Goal: Information Seeking & Learning: Learn about a topic

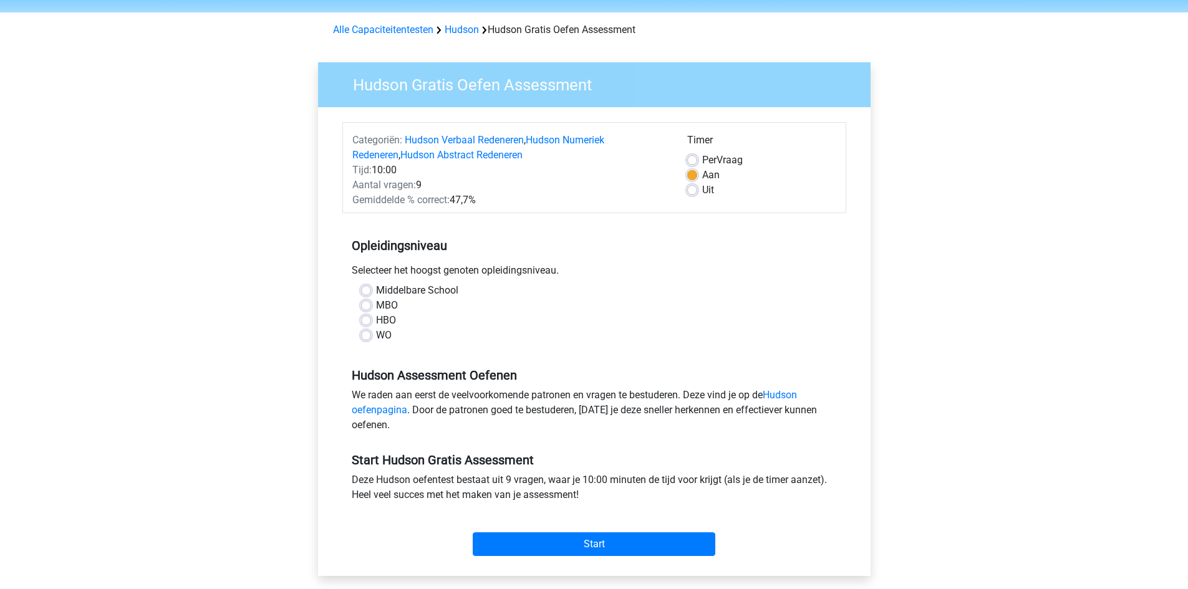
scroll to position [41, 0]
click at [376, 317] on label "HBO" at bounding box center [386, 319] width 20 height 15
click at [365, 317] on input "HBO" at bounding box center [366, 318] width 10 height 12
radio input "true"
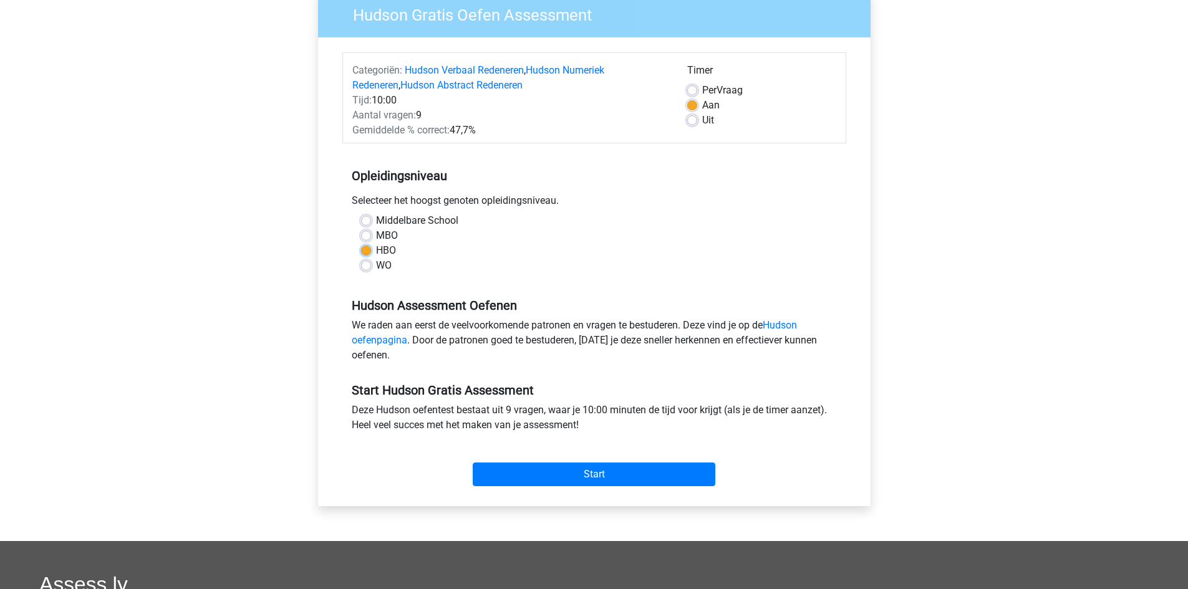
scroll to position [110, 0]
click at [579, 471] on input "Start" at bounding box center [594, 474] width 243 height 24
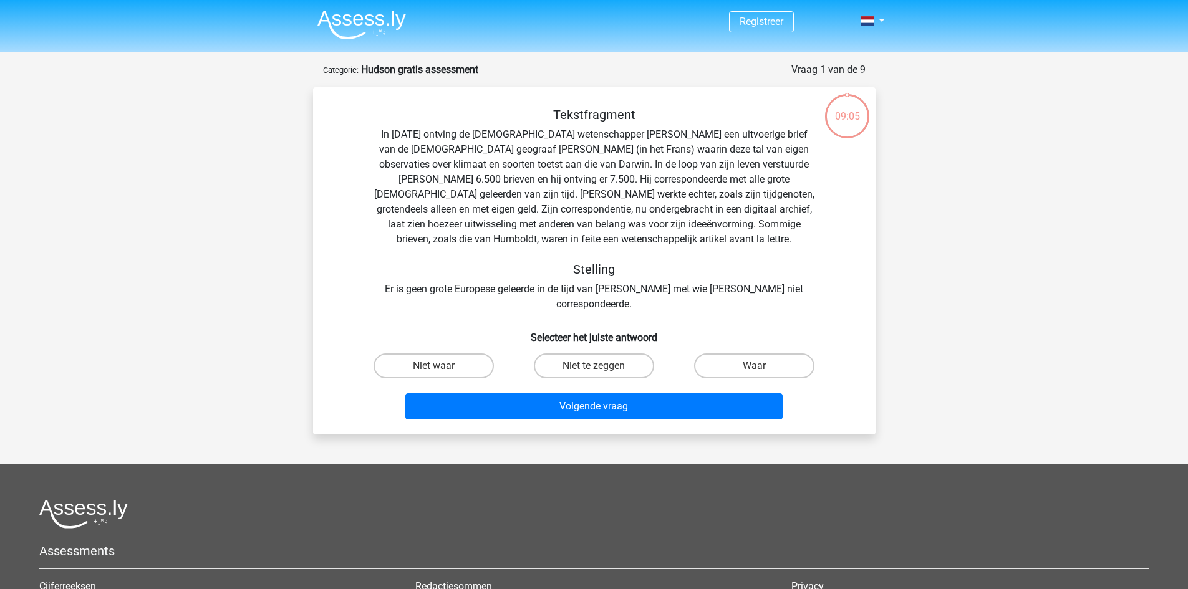
click at [760, 366] on input "Waar" at bounding box center [758, 370] width 8 height 8
radio input "true"
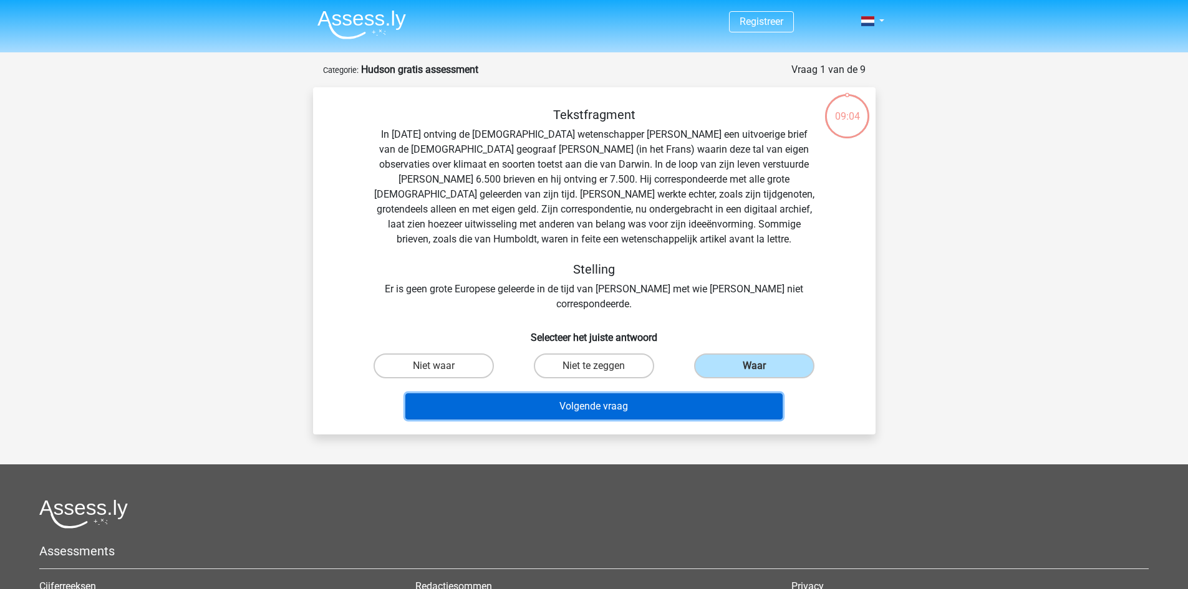
click at [592, 393] on button "Volgende vraag" at bounding box center [593, 406] width 377 height 26
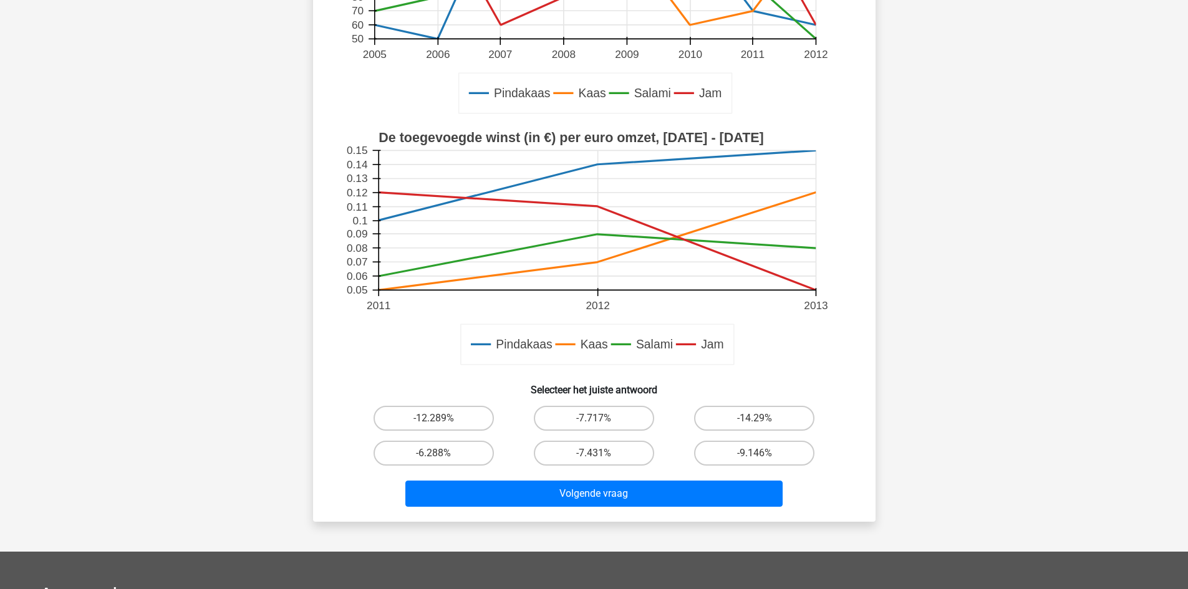
scroll to position [274, 0]
click at [425, 448] on label "-6.288%" at bounding box center [433, 452] width 120 height 25
click at [433, 453] on input "-6.288%" at bounding box center [437, 457] width 8 height 8
radio input "true"
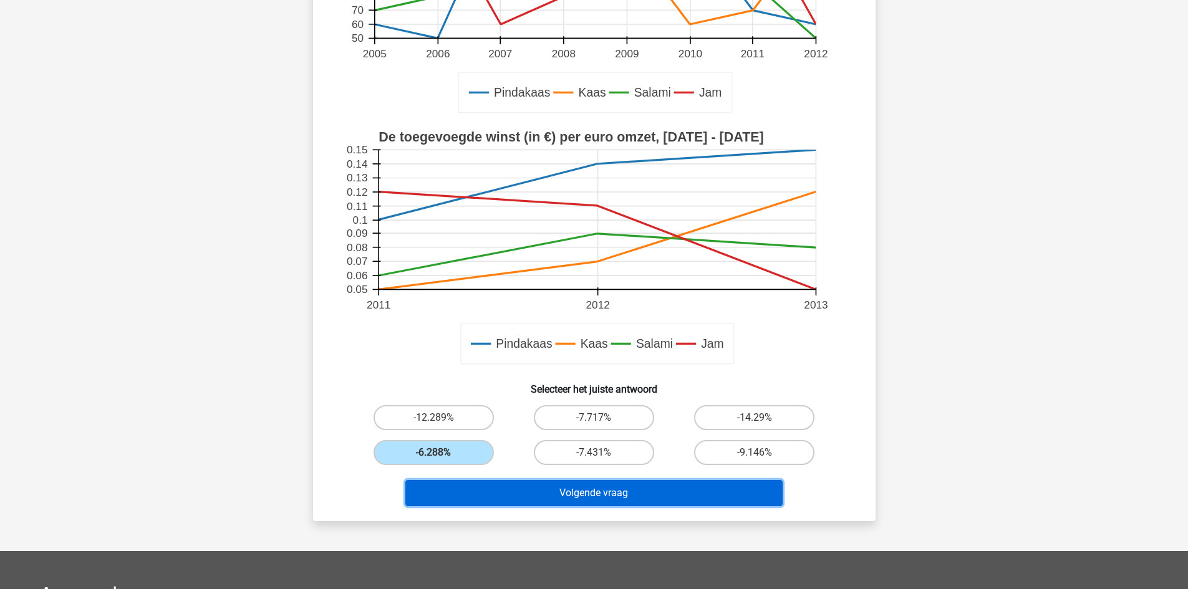
click at [546, 492] on button "Volgende vraag" at bounding box center [593, 493] width 377 height 26
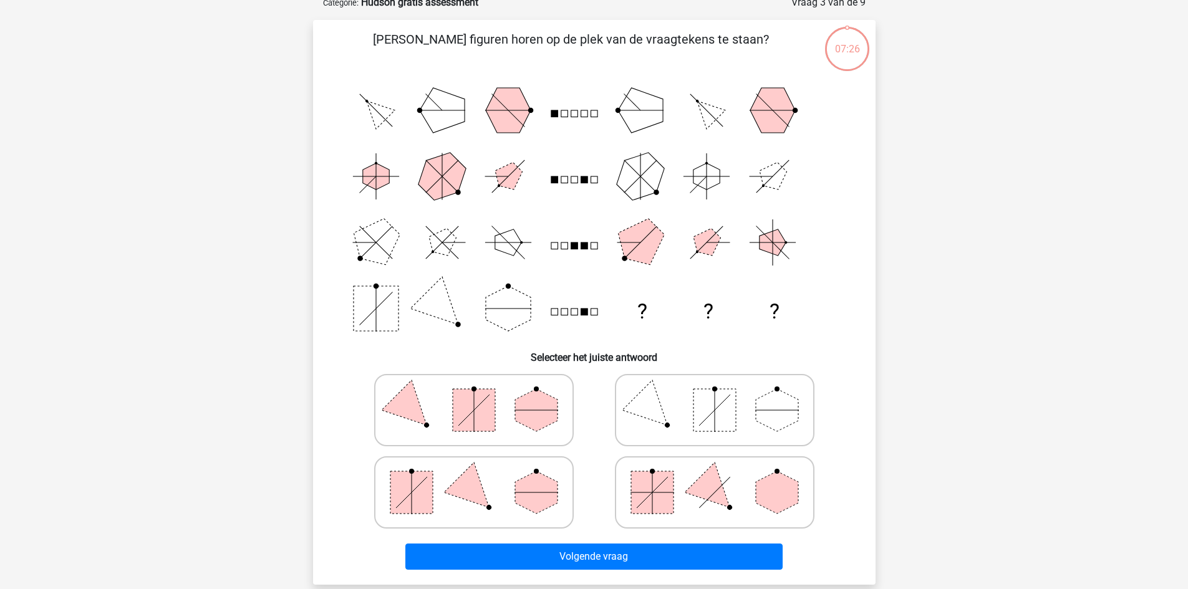
scroll to position [62, 0]
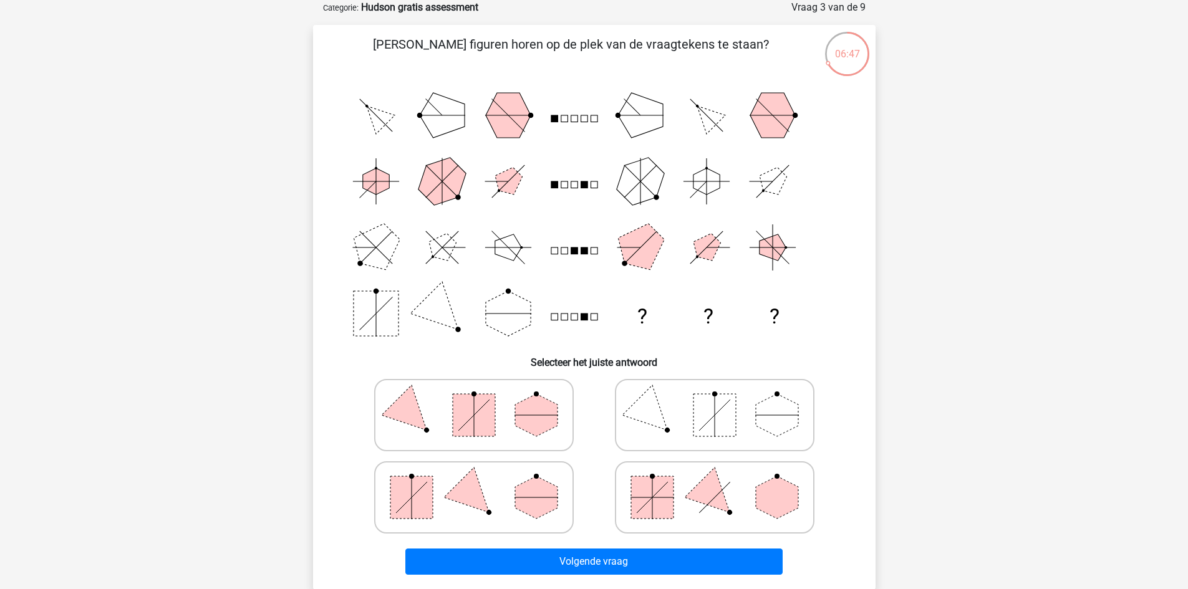
click at [414, 507] on rect at bounding box center [411, 497] width 42 height 42
click at [474, 482] on input "radio" at bounding box center [478, 478] width 8 height 8
radio input "true"
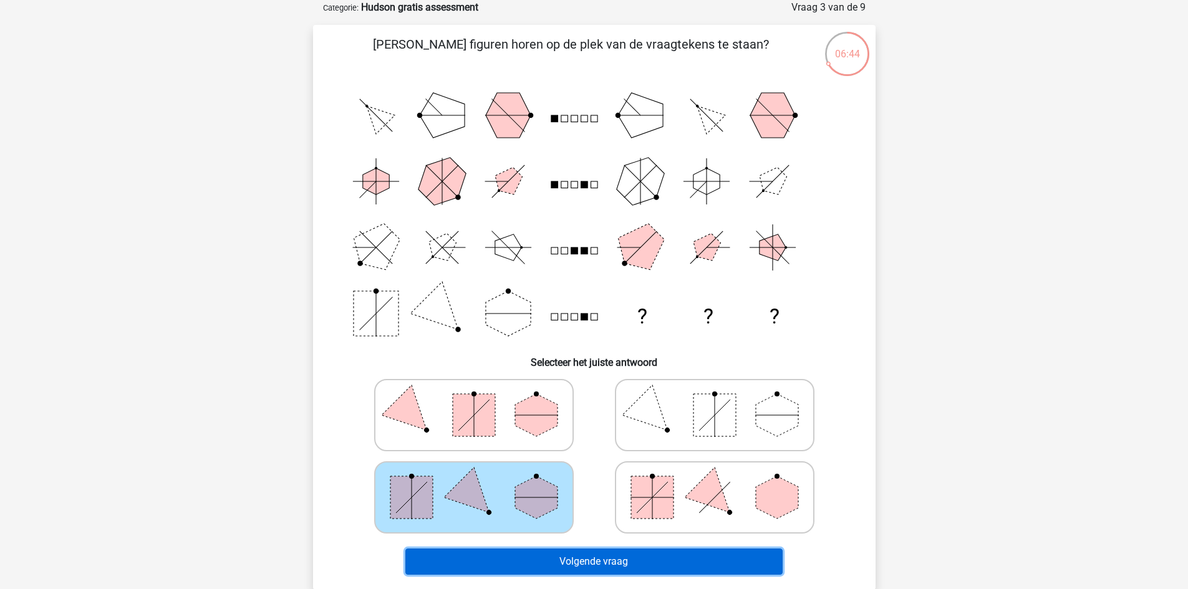
click at [554, 560] on button "Volgende vraag" at bounding box center [593, 562] width 377 height 26
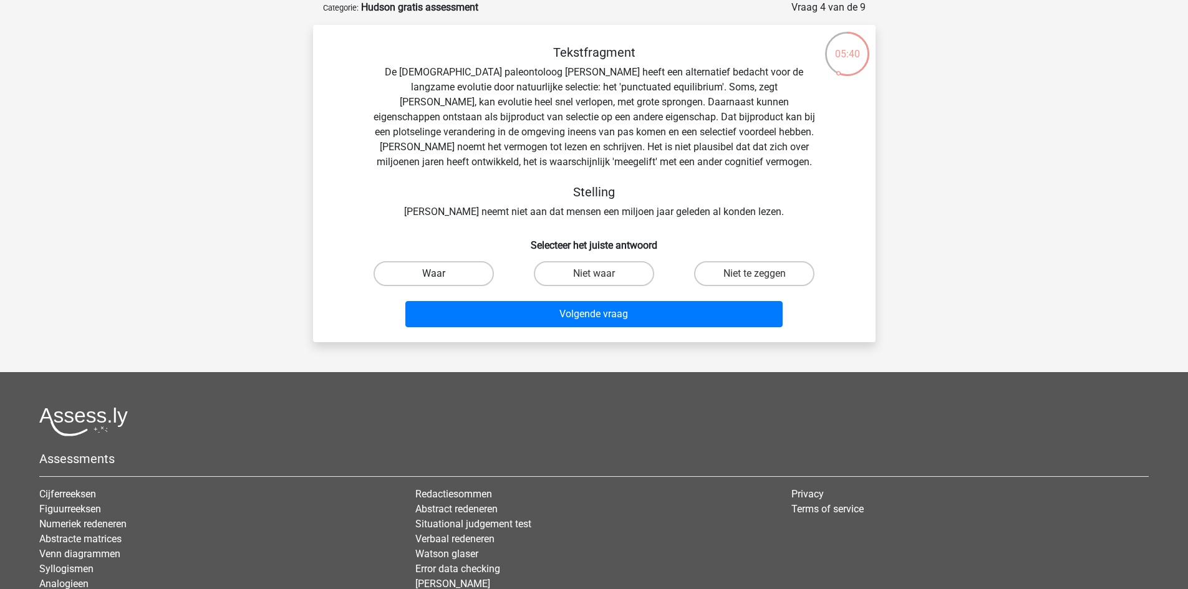
click at [418, 277] on label "Waar" at bounding box center [433, 273] width 120 height 25
click at [433, 277] on input "Waar" at bounding box center [437, 278] width 8 height 8
radio input "true"
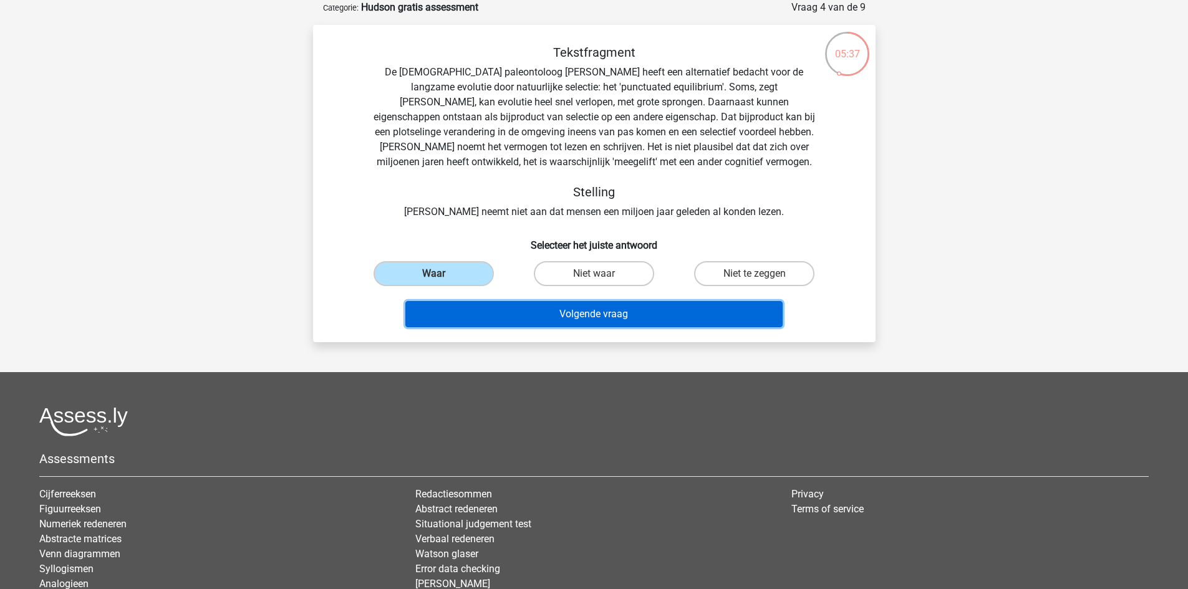
click at [568, 323] on button "Volgende vraag" at bounding box center [593, 314] width 377 height 26
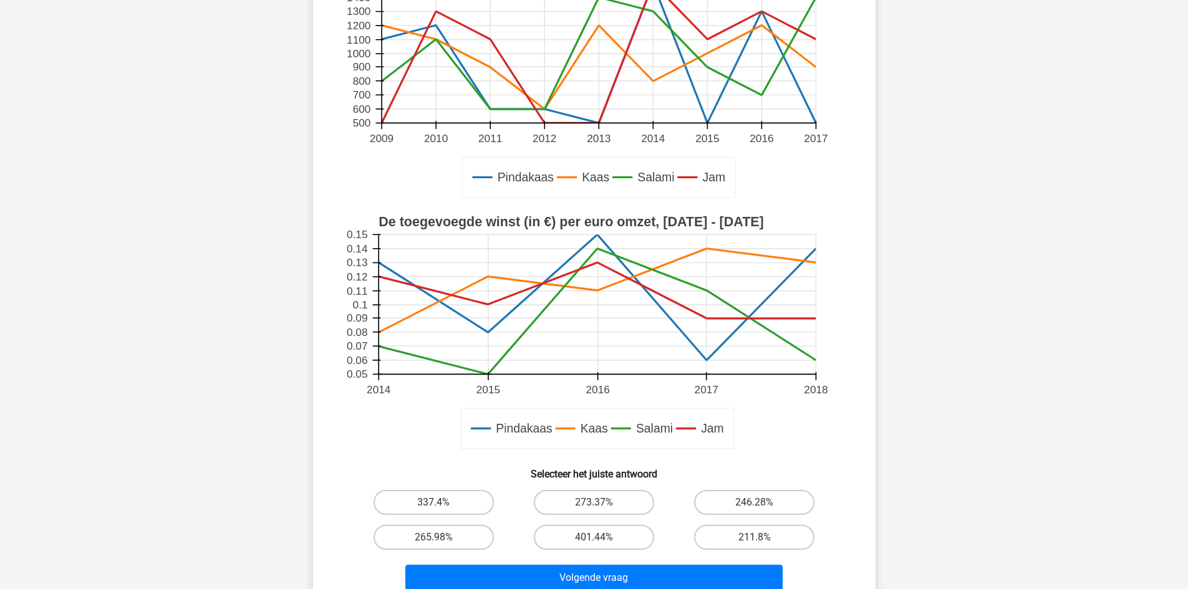
scroll to position [347, 0]
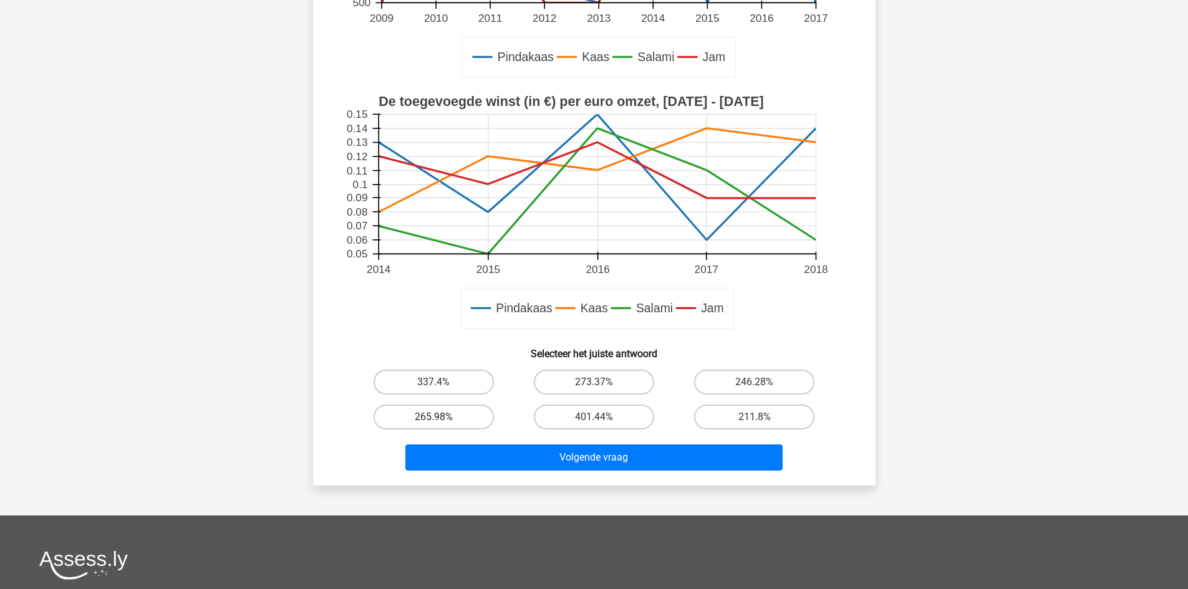
click at [444, 414] on label "265.98%" at bounding box center [433, 417] width 120 height 25
click at [441, 417] on input "265.98%" at bounding box center [437, 421] width 8 height 8
radio input "true"
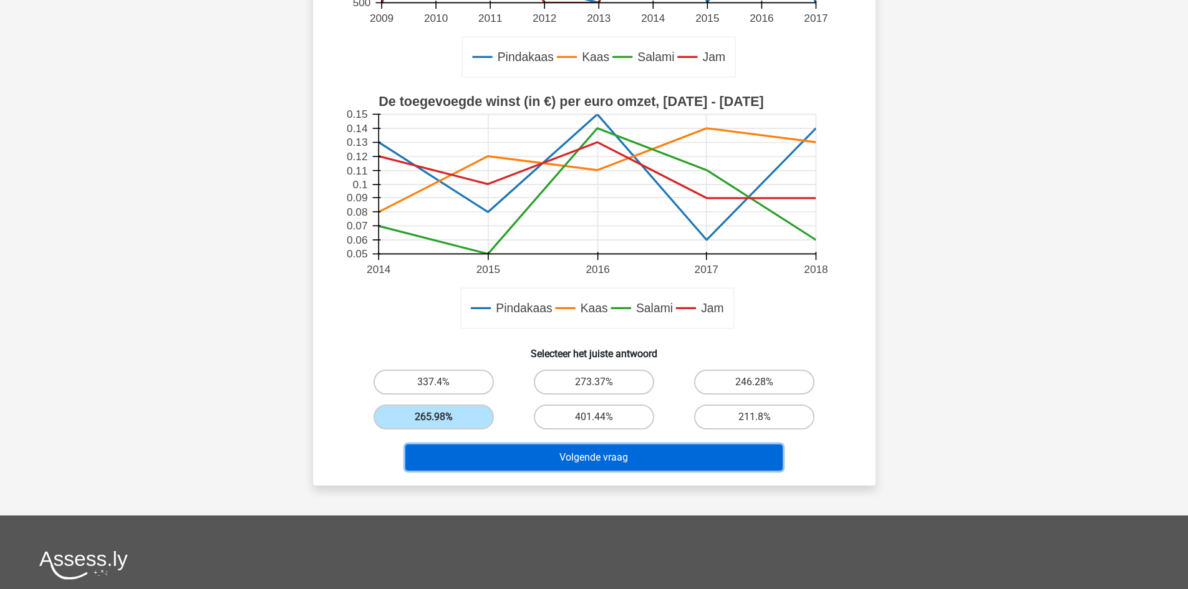
click at [533, 465] on button "Volgende vraag" at bounding box center [593, 458] width 377 height 26
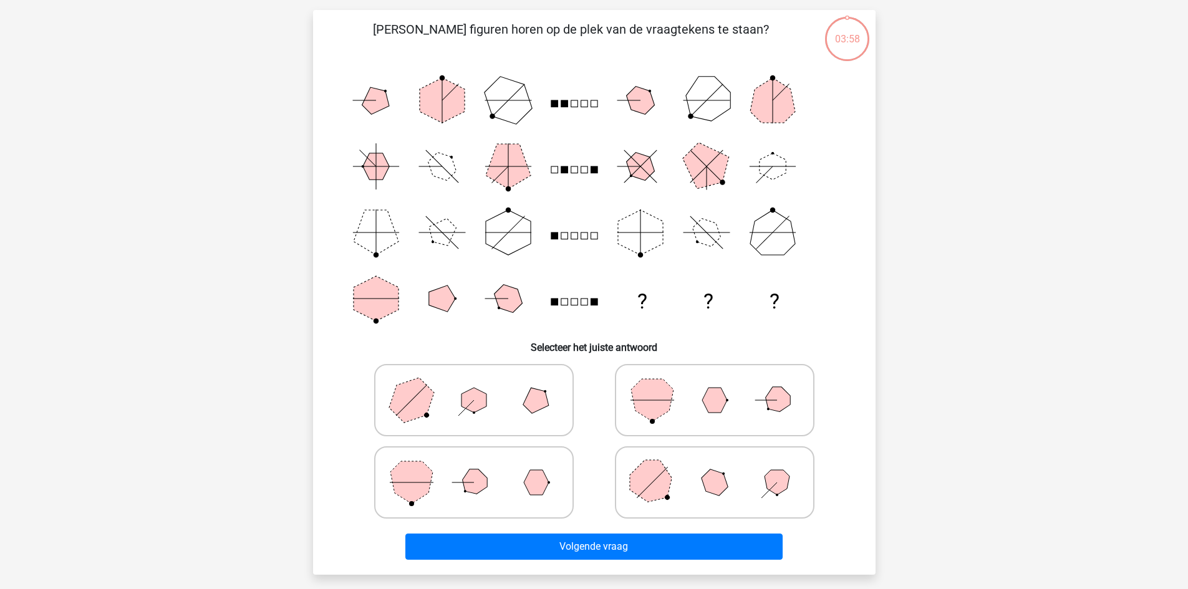
scroll to position [62, 0]
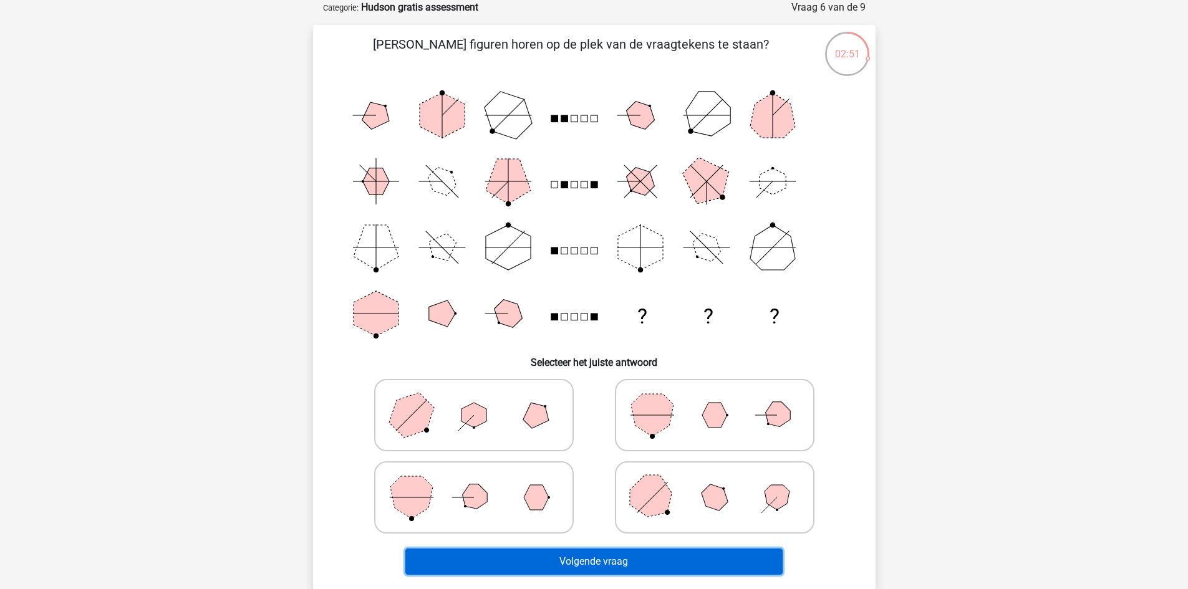
click at [504, 562] on button "Volgende vraag" at bounding box center [593, 562] width 377 height 26
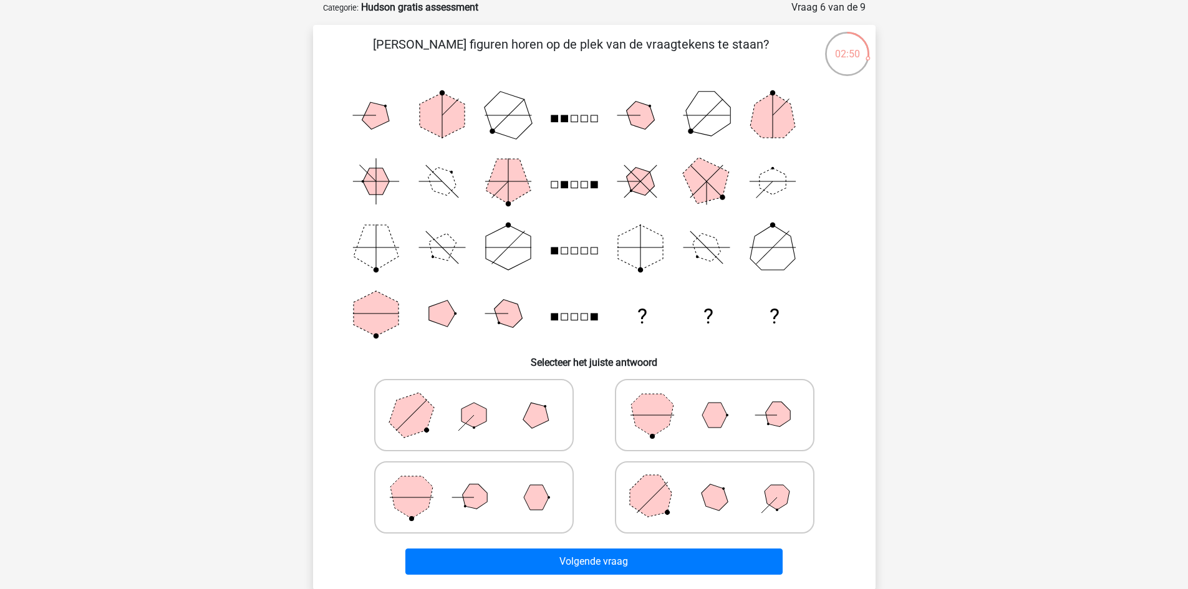
click at [466, 494] on polygon at bounding box center [474, 497] width 36 height 36
click at [474, 482] on input "radio" at bounding box center [478, 478] width 8 height 8
radio input "true"
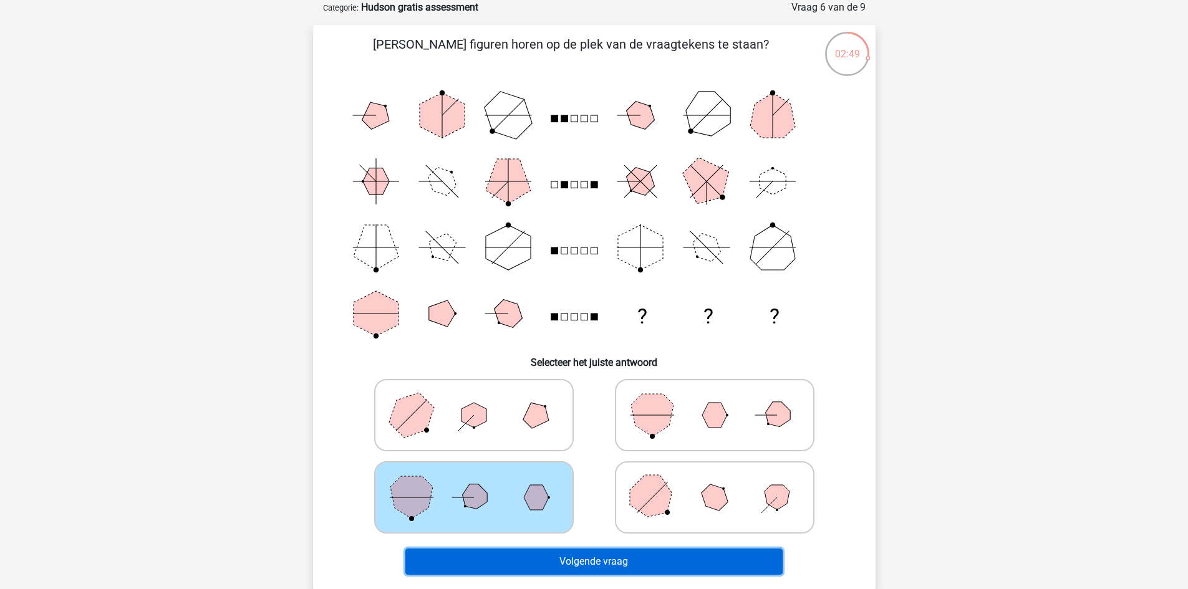
click at [496, 559] on button "Volgende vraag" at bounding box center [593, 562] width 377 height 26
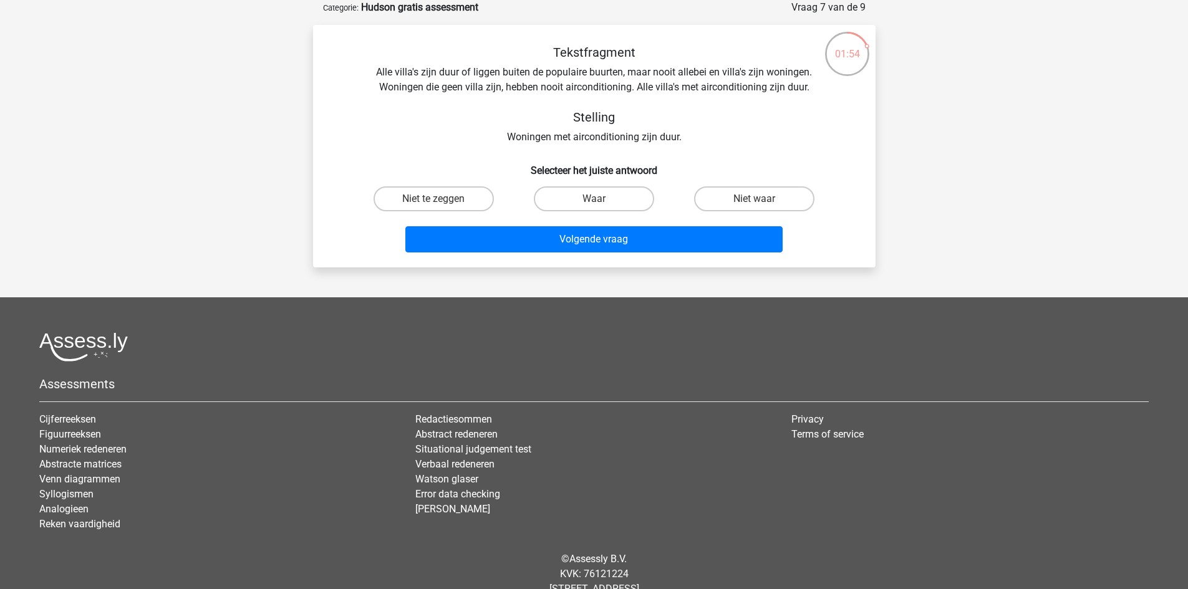
click at [598, 199] on input "Waar" at bounding box center [598, 203] width 8 height 8
radio input "true"
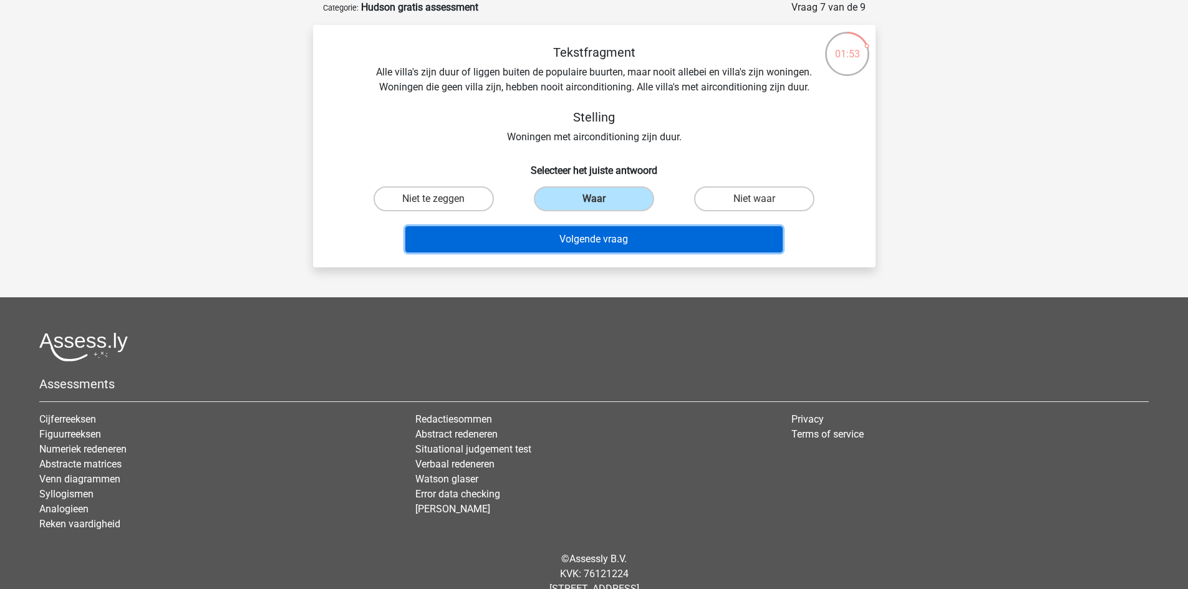
click at [590, 241] on button "Volgende vraag" at bounding box center [593, 239] width 377 height 26
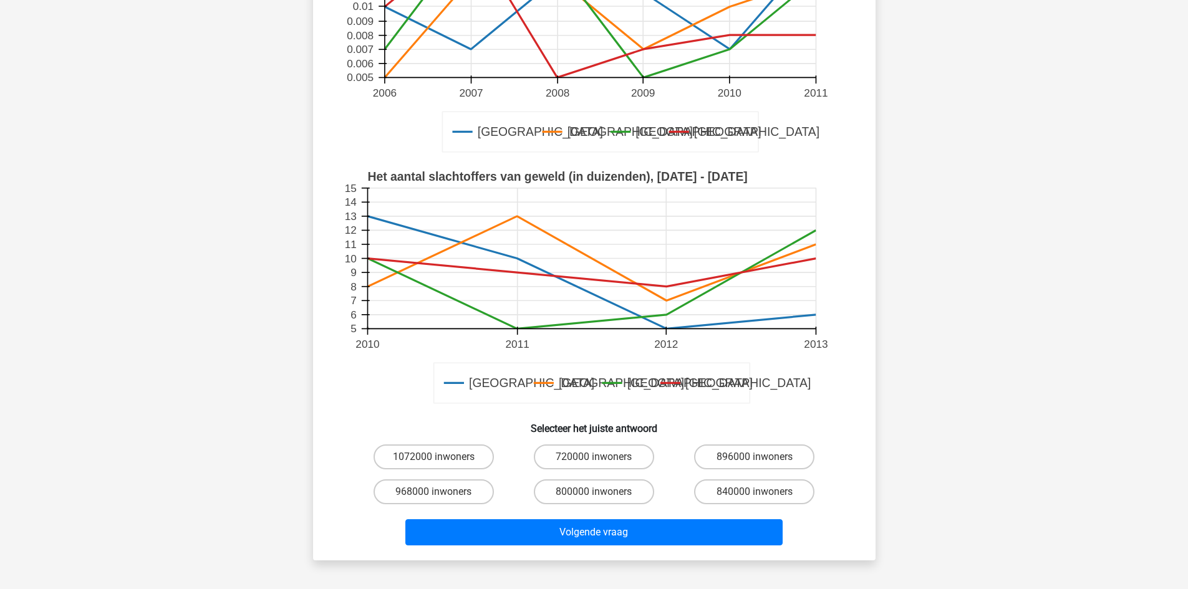
scroll to position [235, 0]
click at [594, 489] on label "800000 inwoners" at bounding box center [594, 491] width 120 height 25
click at [594, 491] on input "800000 inwoners" at bounding box center [598, 495] width 8 height 8
radio input "true"
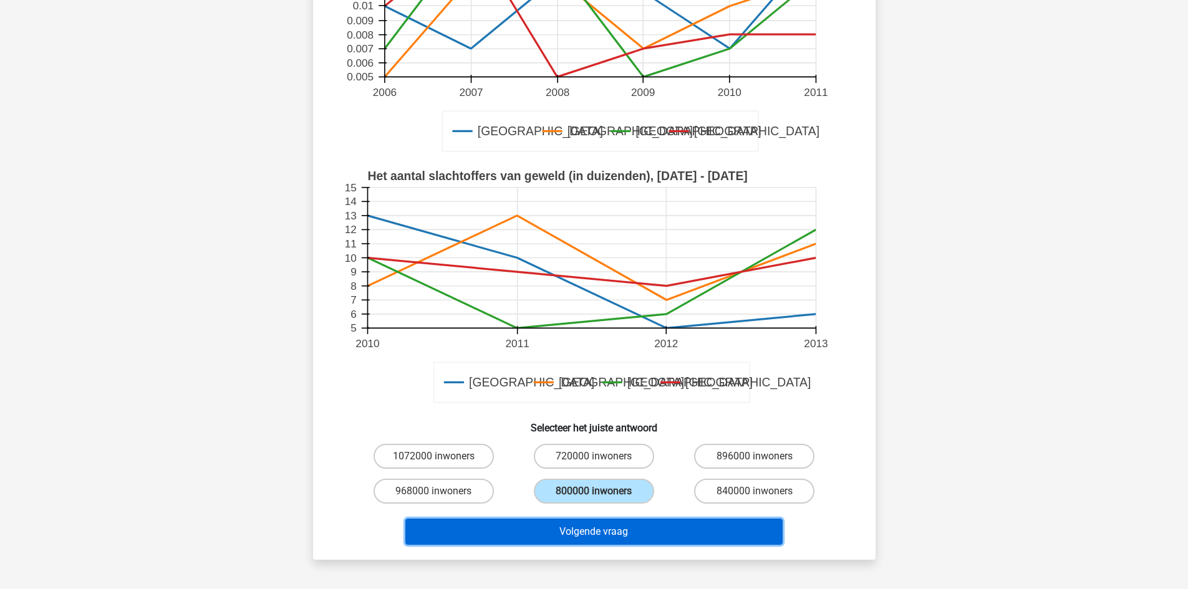
click at [579, 535] on button "Volgende vraag" at bounding box center [593, 532] width 377 height 26
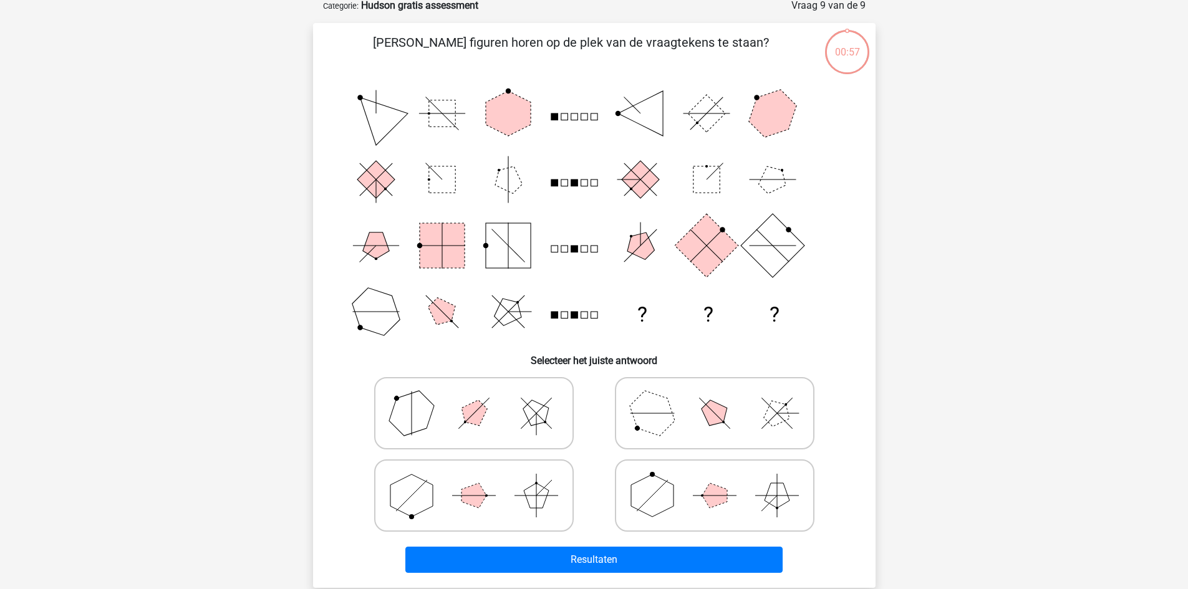
scroll to position [62, 0]
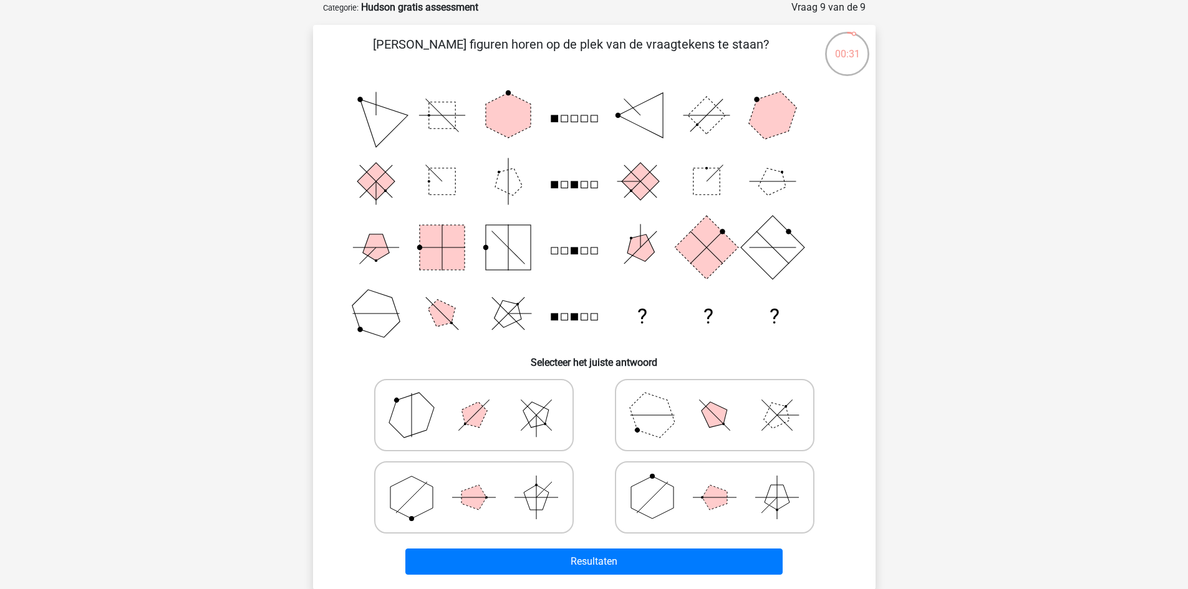
click at [685, 434] on icon at bounding box center [714, 415] width 187 height 62
click at [714, 400] on input "radio" at bounding box center [718, 396] width 8 height 8
radio input "true"
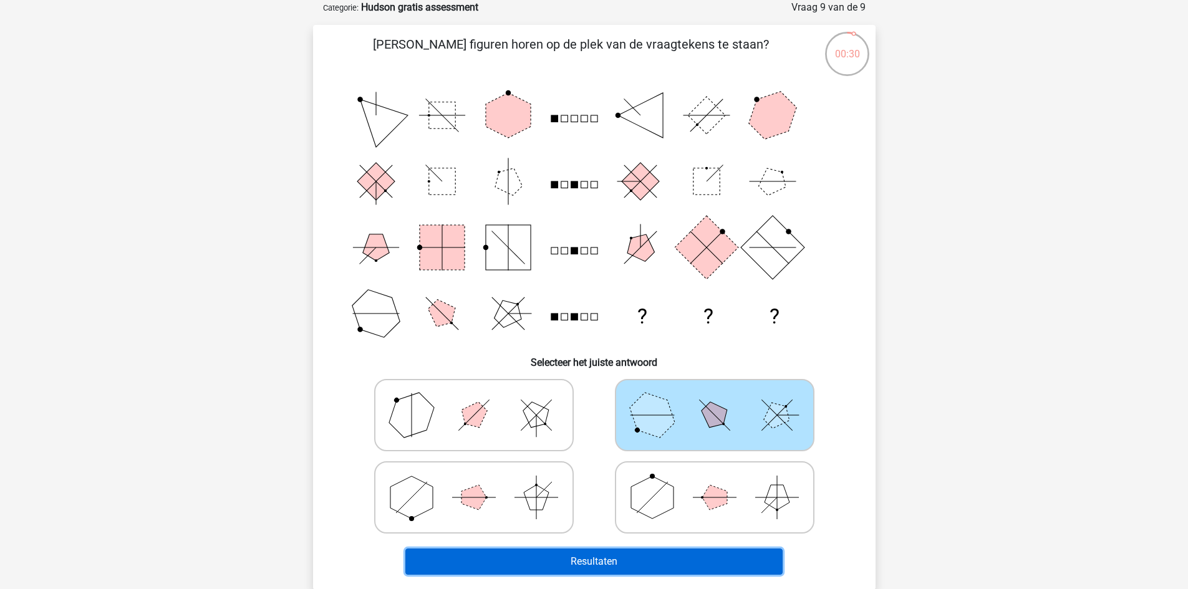
click at [600, 566] on button "Resultaten" at bounding box center [593, 562] width 377 height 26
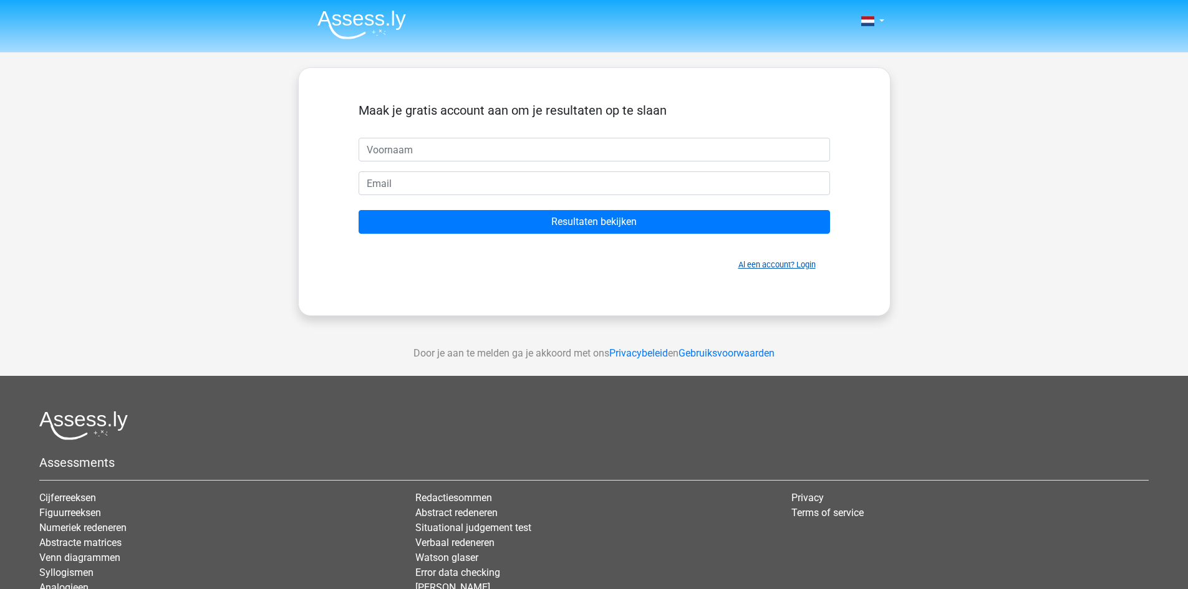
click at [770, 264] on link "Al een account? Login" at bounding box center [776, 264] width 77 height 9
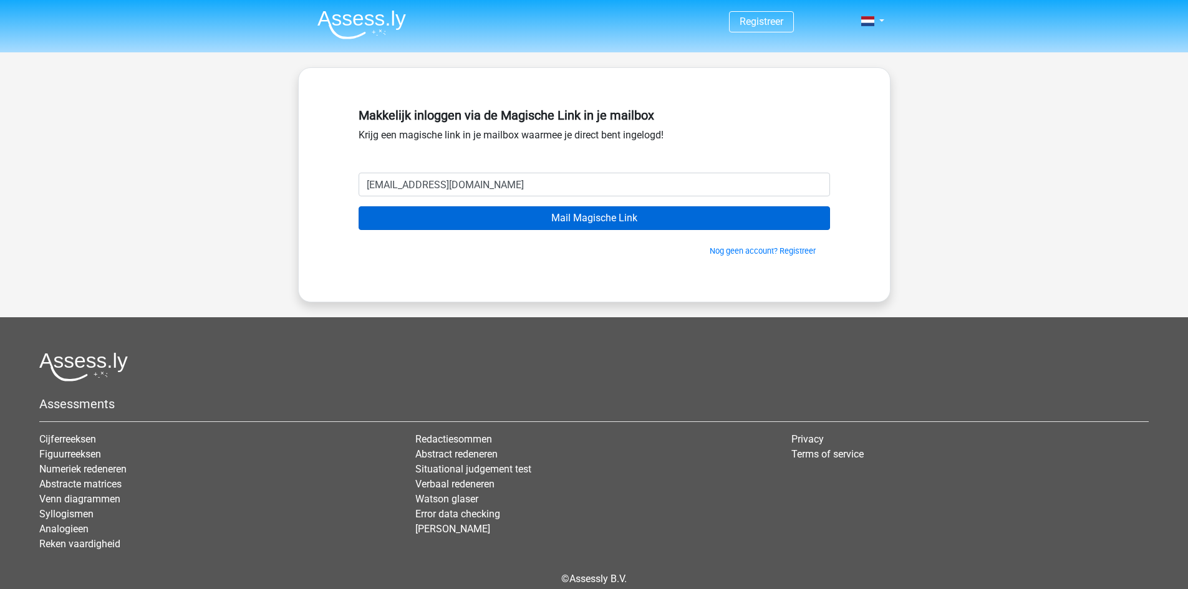
type input "stefbom@gmail.com"
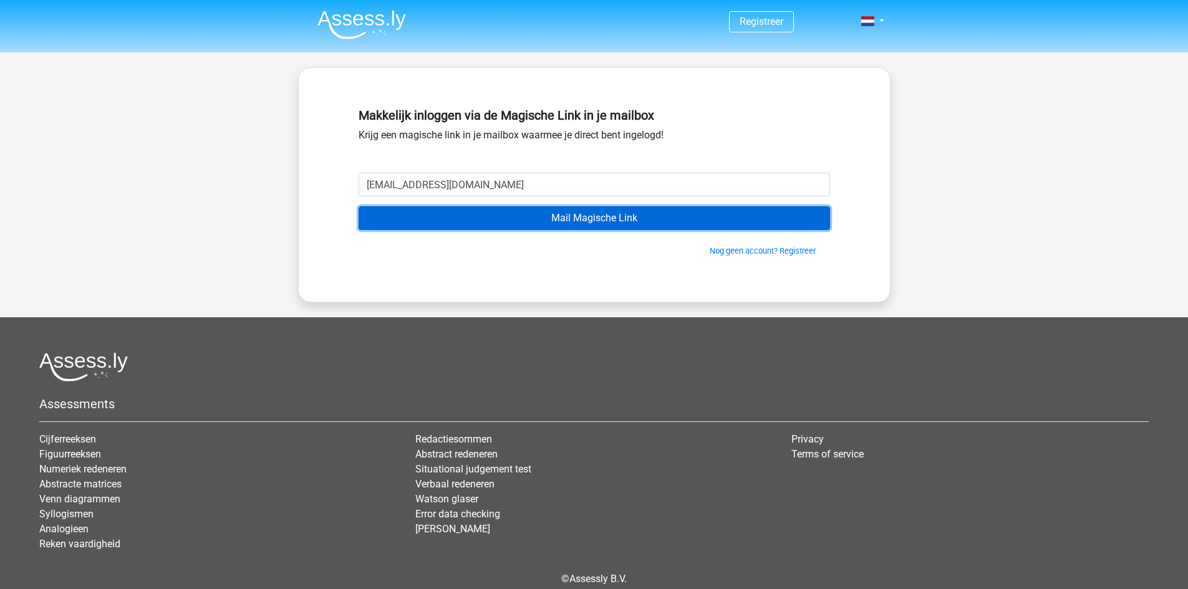
click at [531, 216] on input "Mail Magische Link" at bounding box center [593, 218] width 471 height 24
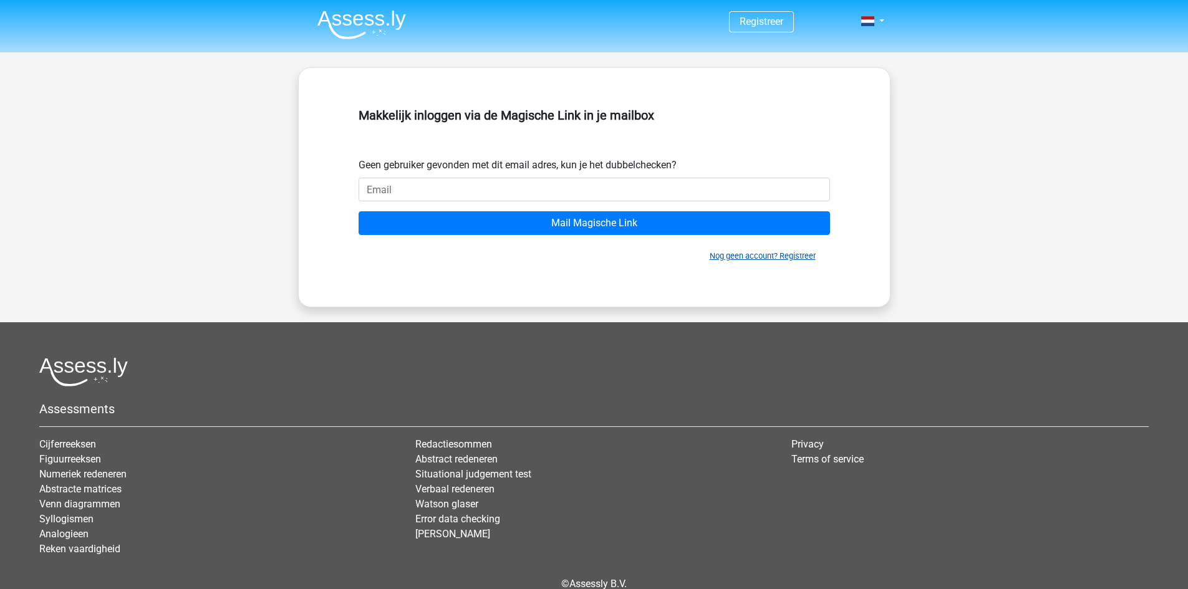
click at [723, 254] on link "Nog geen account? Registreer" at bounding box center [762, 255] width 106 height 9
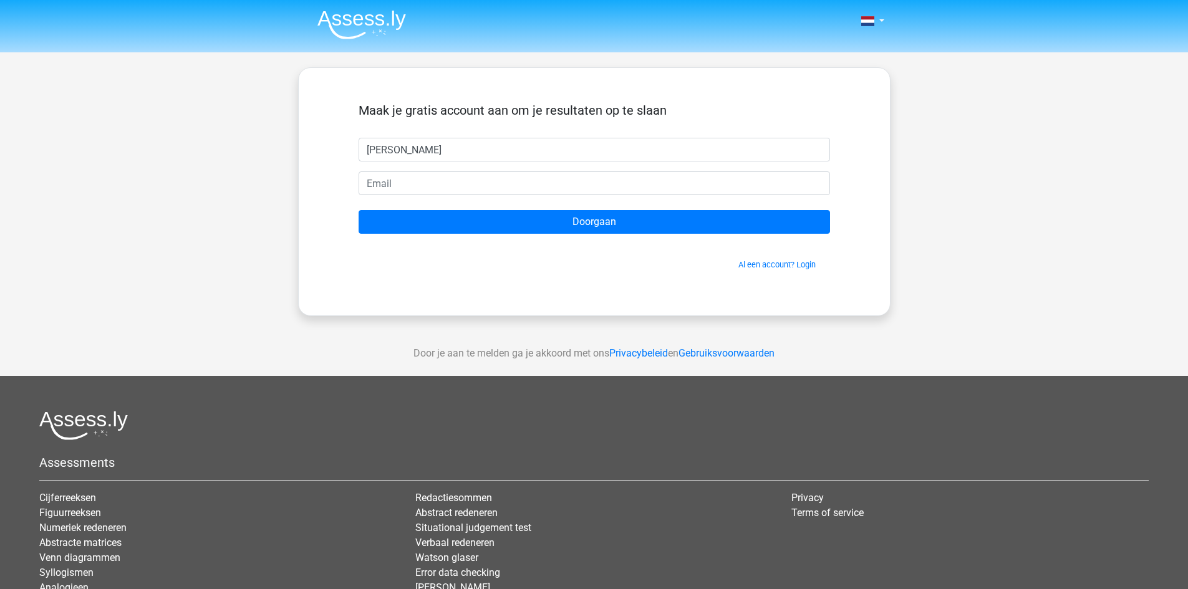
type input "[PERSON_NAME]"
click at [438, 186] on input "email" at bounding box center [593, 183] width 471 height 24
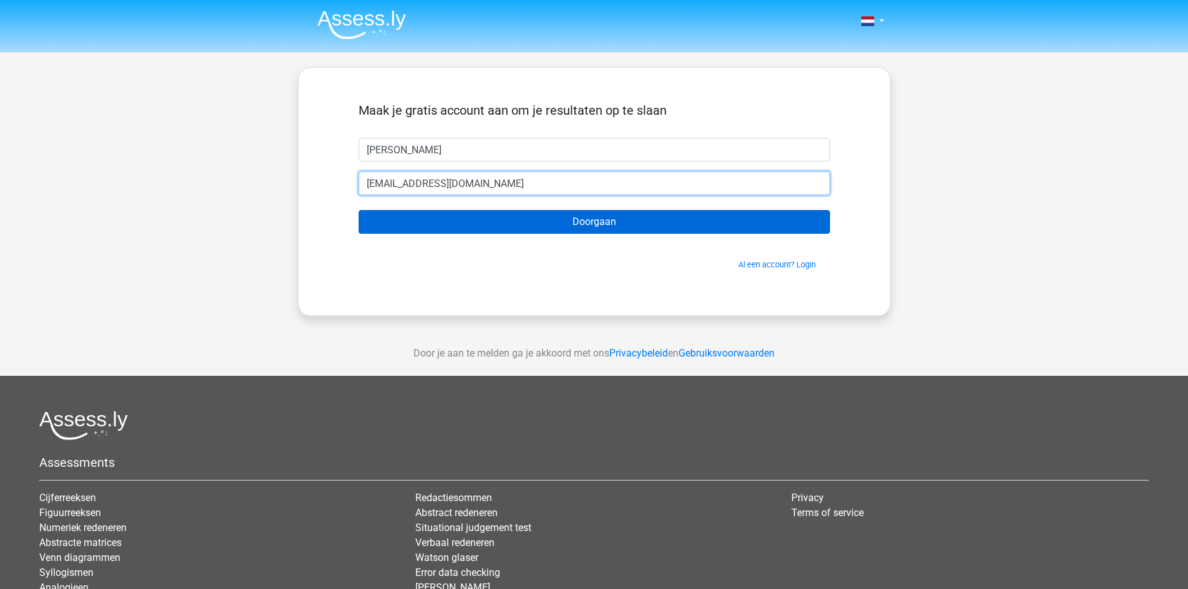
type input "[EMAIL_ADDRESS][DOMAIN_NAME]"
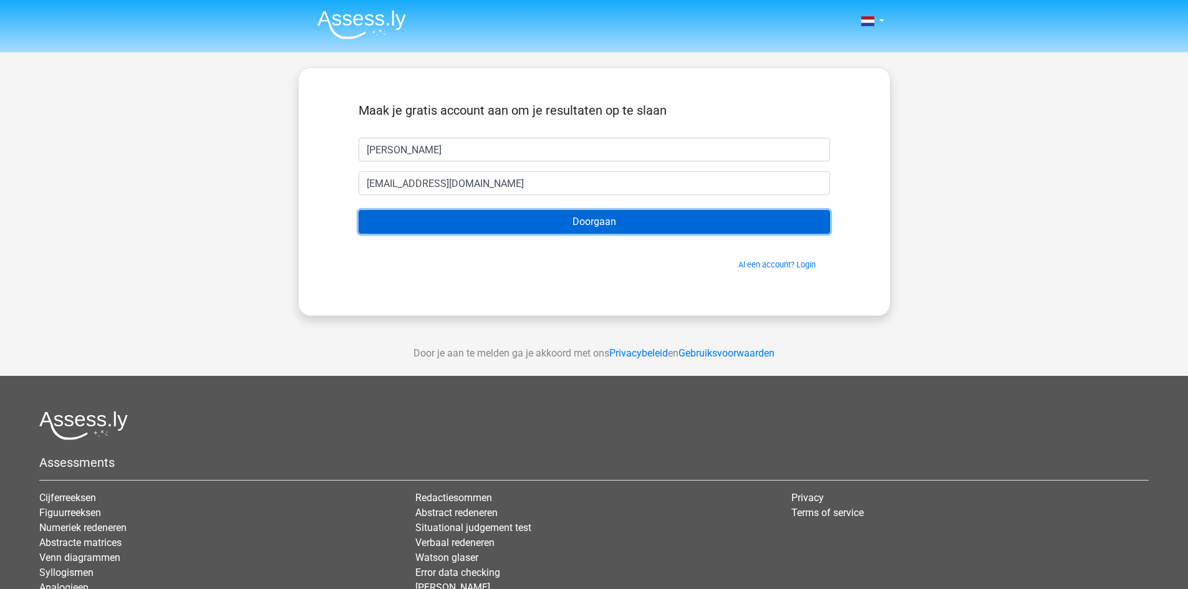
click at [509, 221] on input "Doorgaan" at bounding box center [593, 222] width 471 height 24
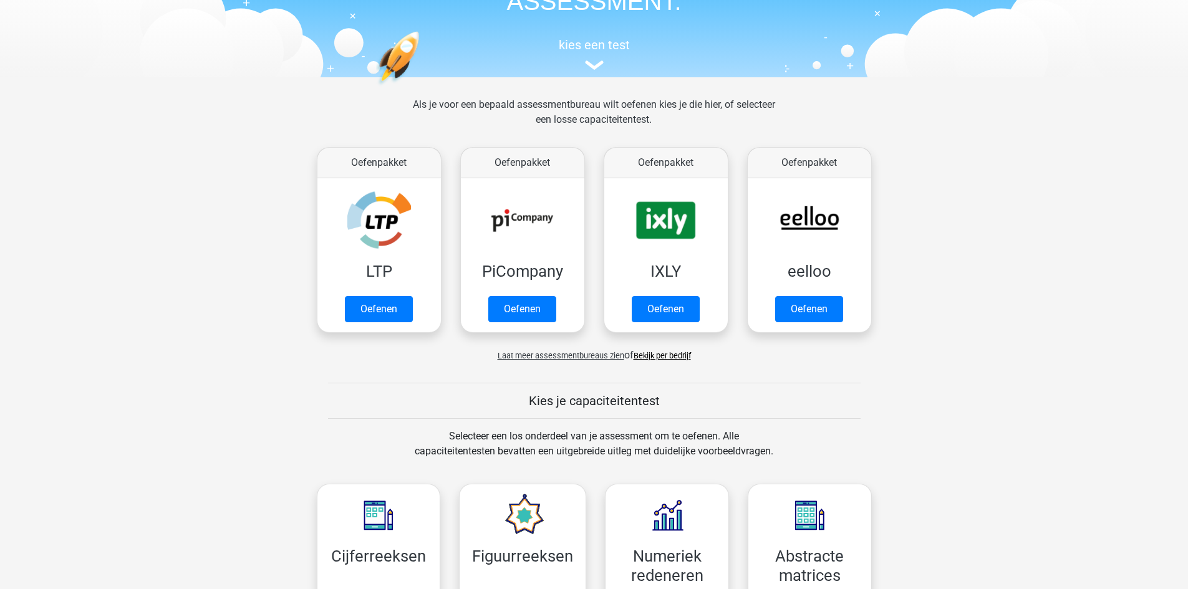
scroll to position [102, 0]
click at [541, 353] on span "Laat meer assessmentbureaus zien" at bounding box center [560, 354] width 127 height 9
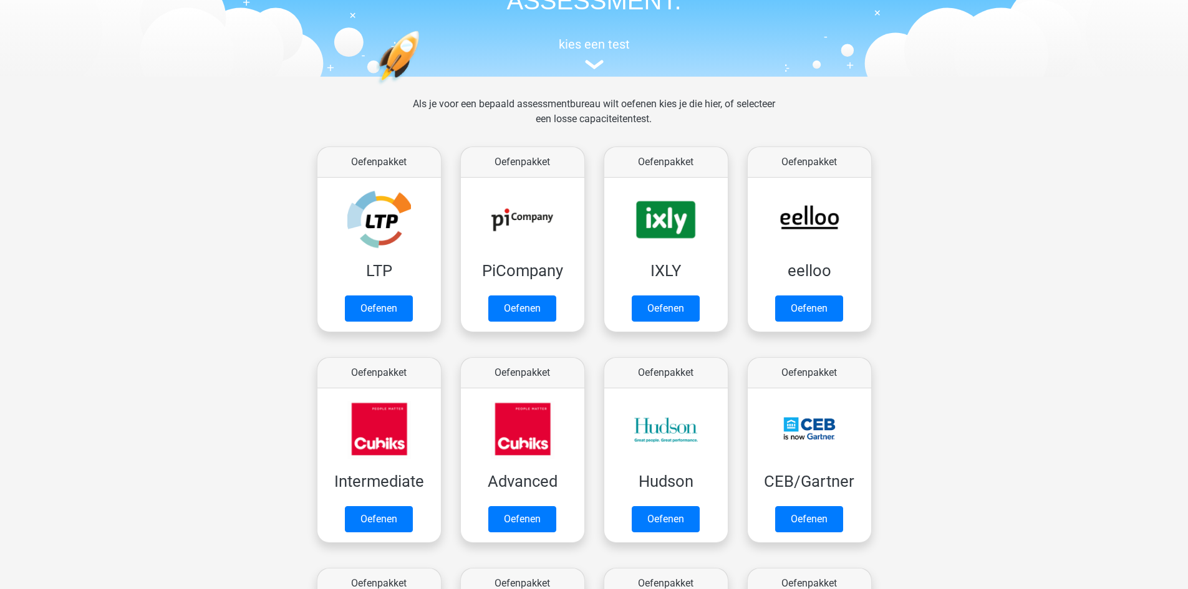
scroll to position [173, 0]
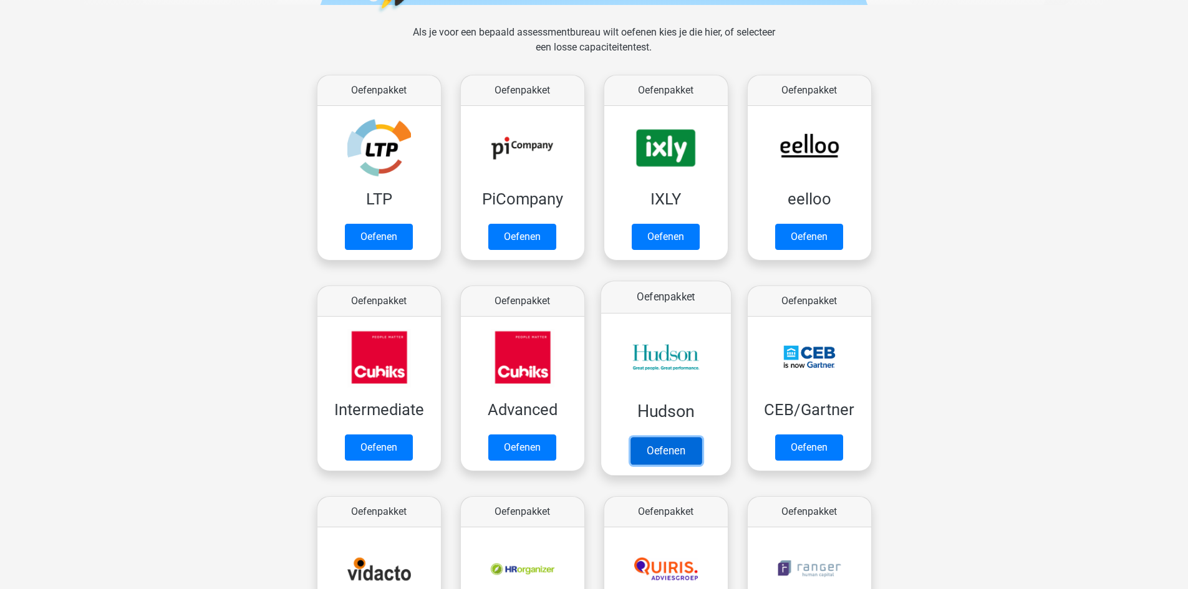
click at [650, 446] on link "Oefenen" at bounding box center [665, 450] width 71 height 27
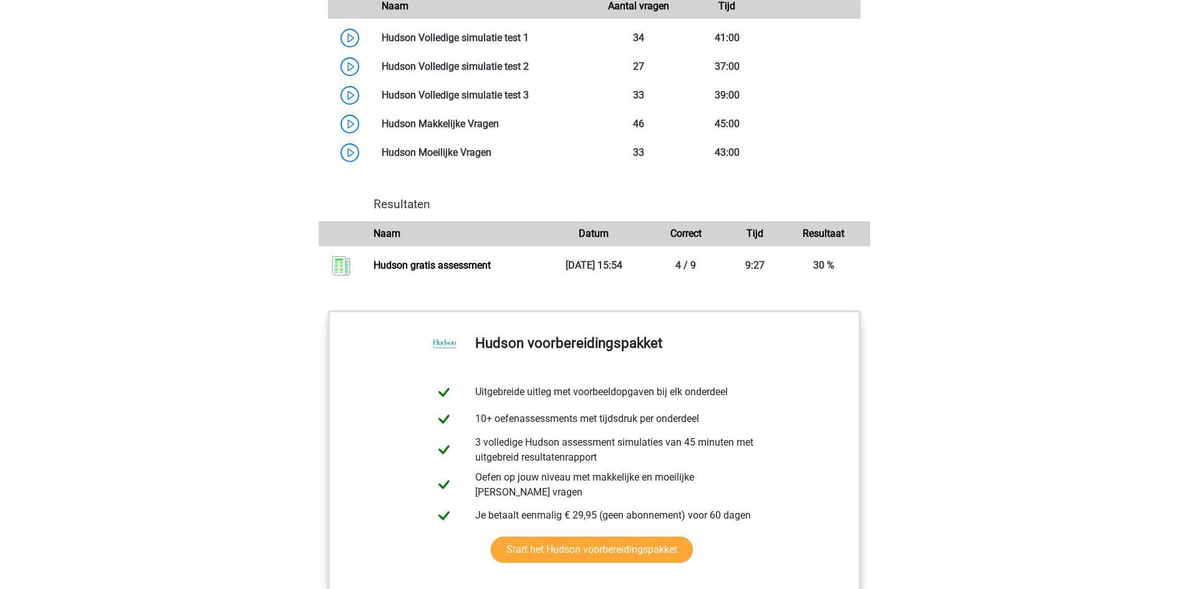
scroll to position [1069, 0]
click at [491, 272] on link "Hudson gratis assessment" at bounding box center [431, 266] width 117 height 12
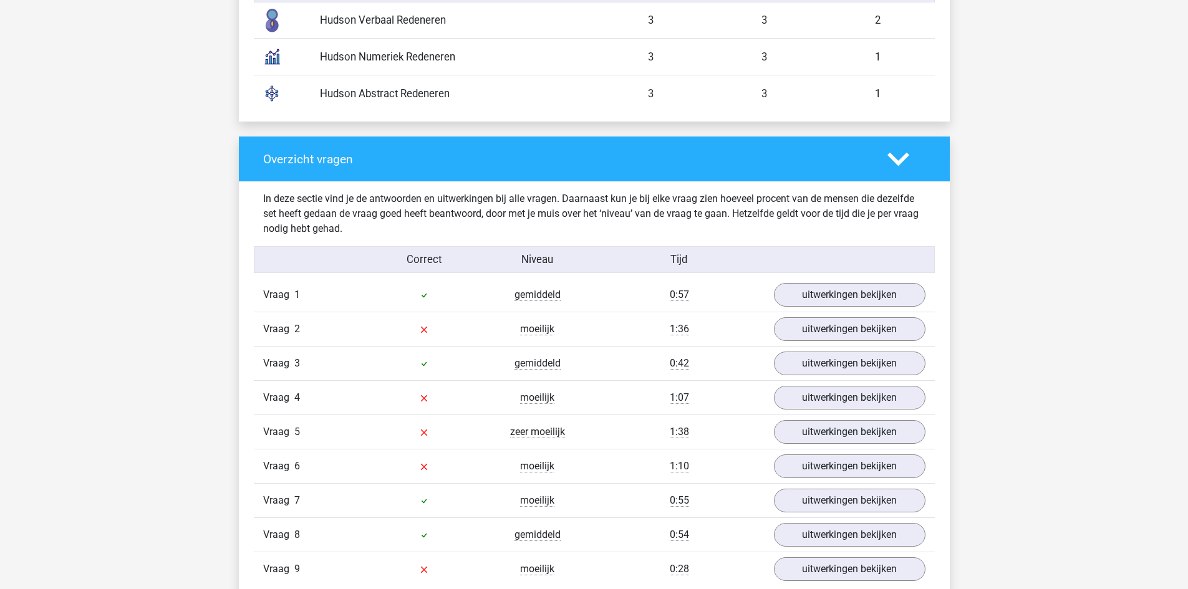
scroll to position [1101, 0]
click at [812, 294] on link "uitwerkingen bekijken" at bounding box center [849, 295] width 174 height 27
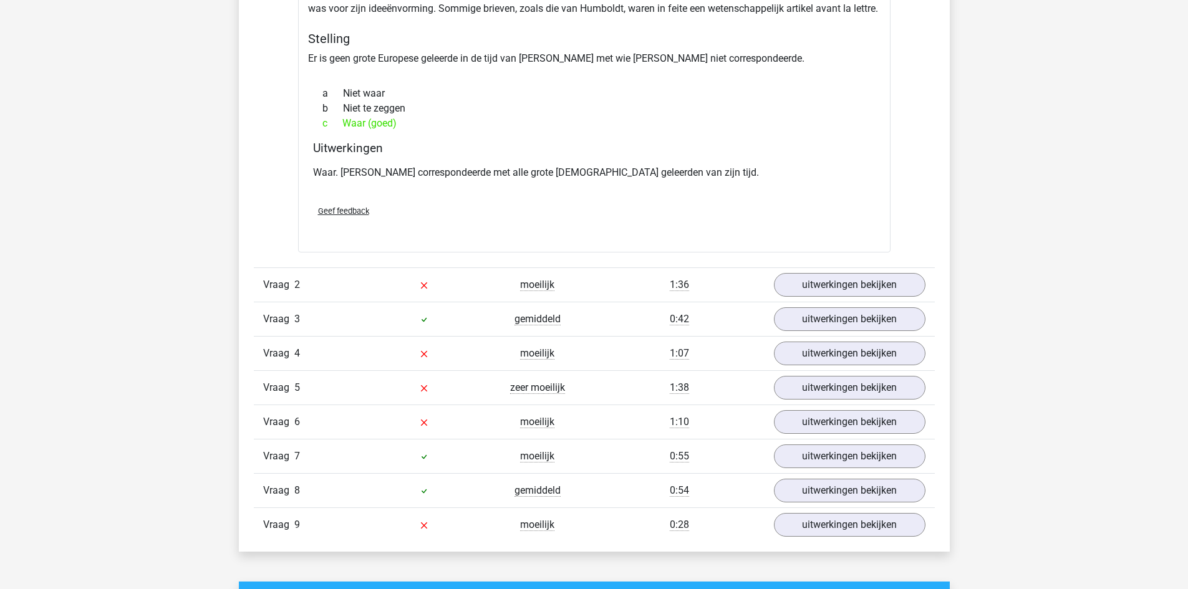
scroll to position [1530, 0]
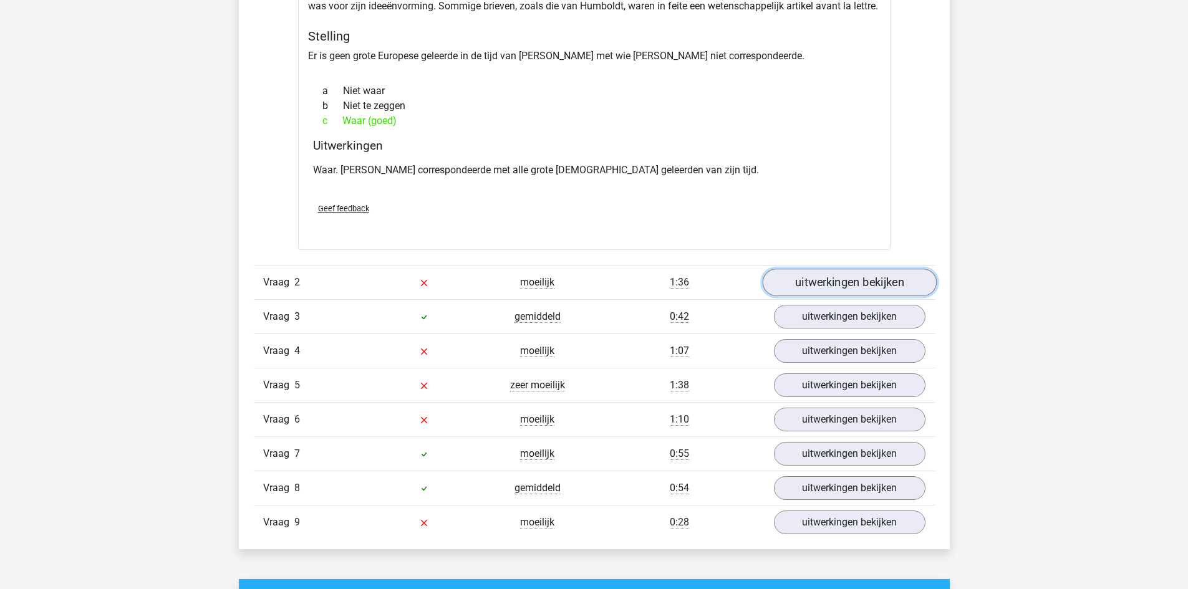
click at [839, 291] on link "uitwerkingen bekijken" at bounding box center [849, 282] width 174 height 27
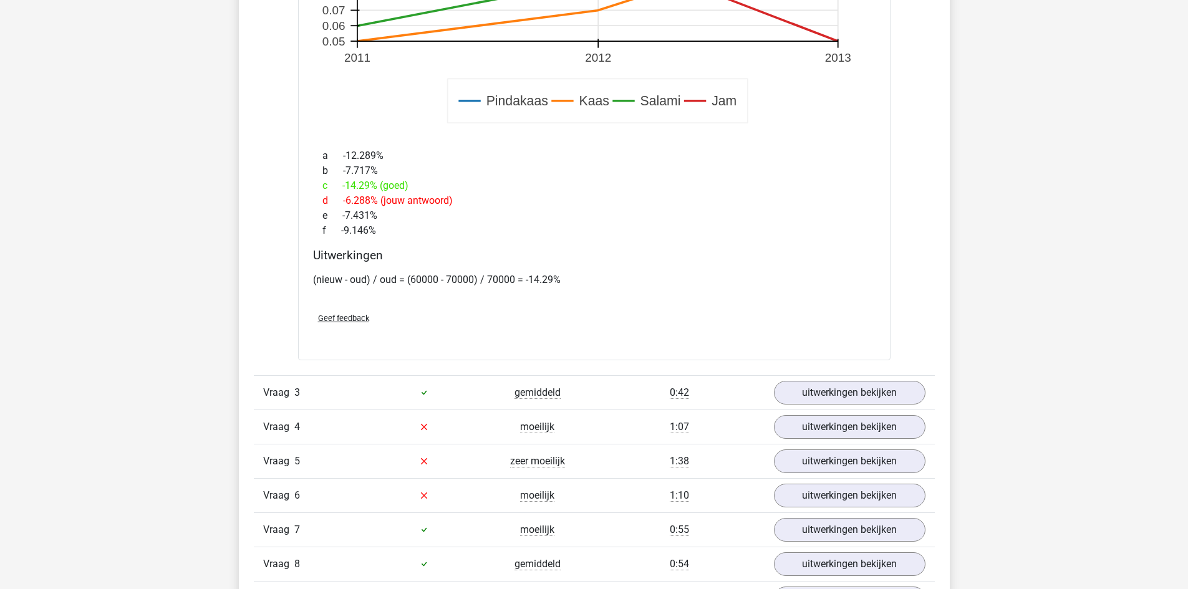
scroll to position [2291, 0]
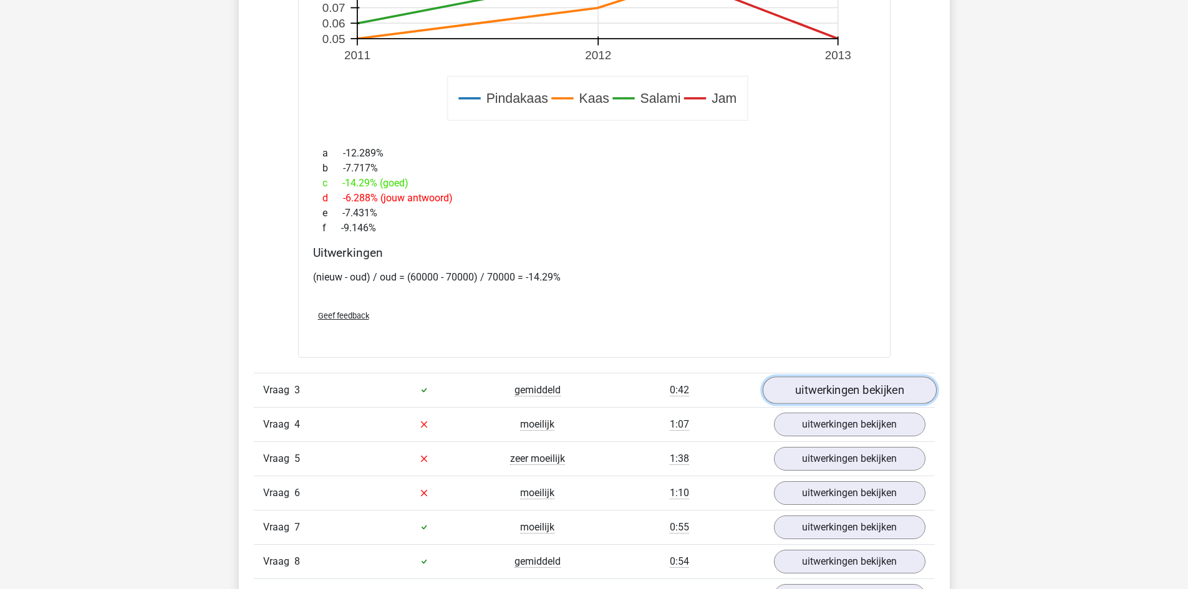
click at [842, 383] on link "uitwerkingen bekijken" at bounding box center [849, 390] width 174 height 27
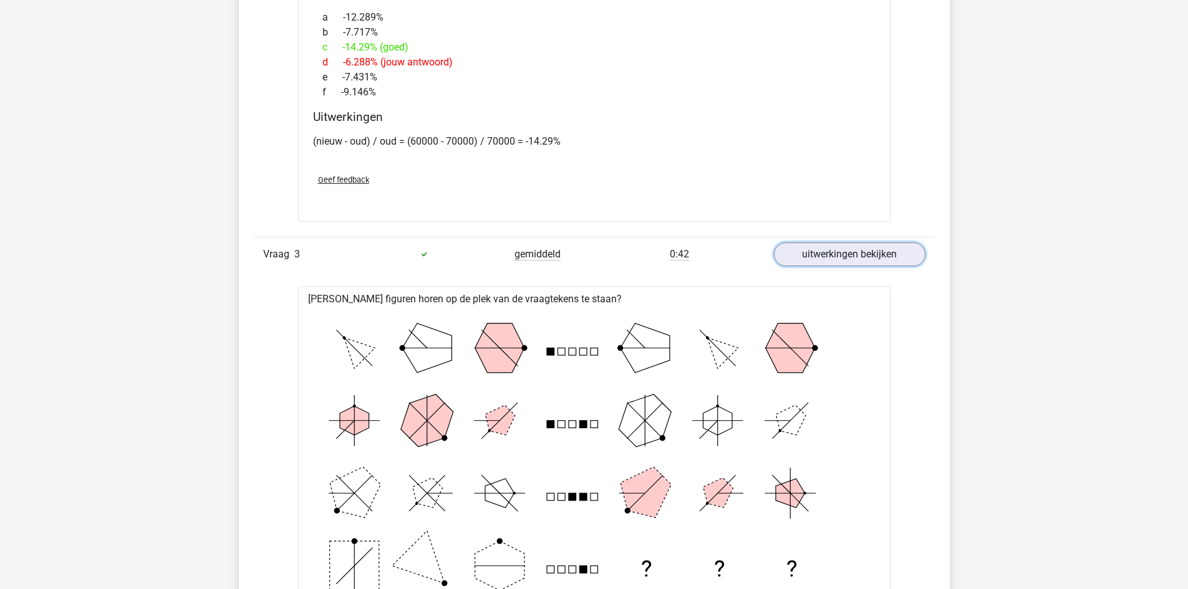
scroll to position [2426, 0]
click at [821, 258] on link "uitwerkingen bekijken" at bounding box center [849, 254] width 174 height 27
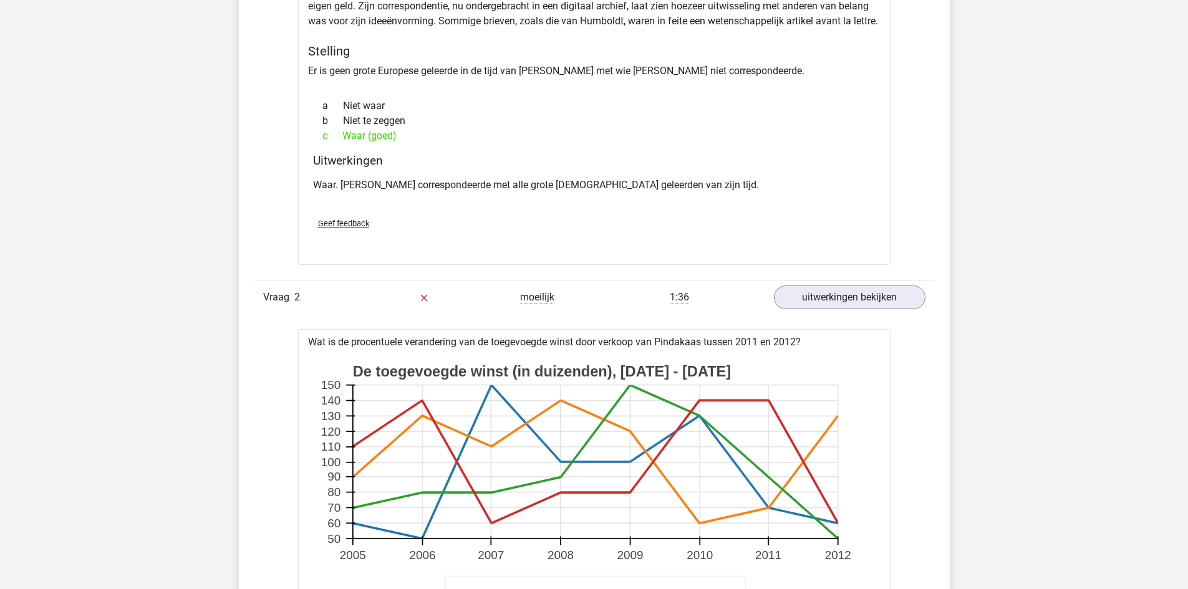
scroll to position [1514, 0]
click at [824, 300] on link "uitwerkingen bekijken" at bounding box center [849, 298] width 174 height 27
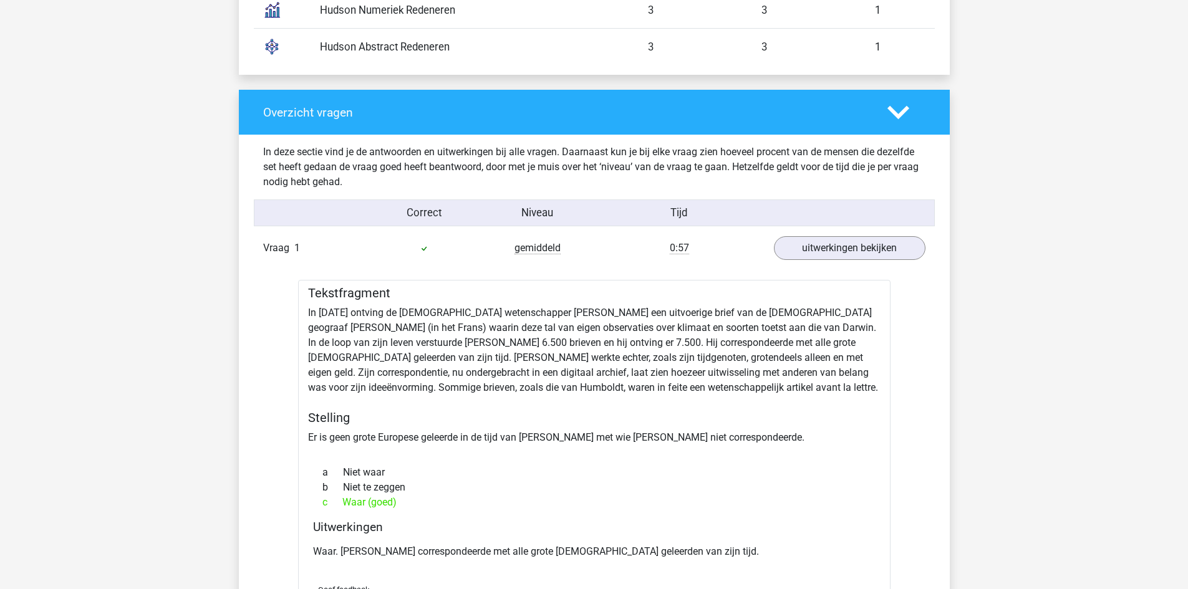
scroll to position [1138, 0]
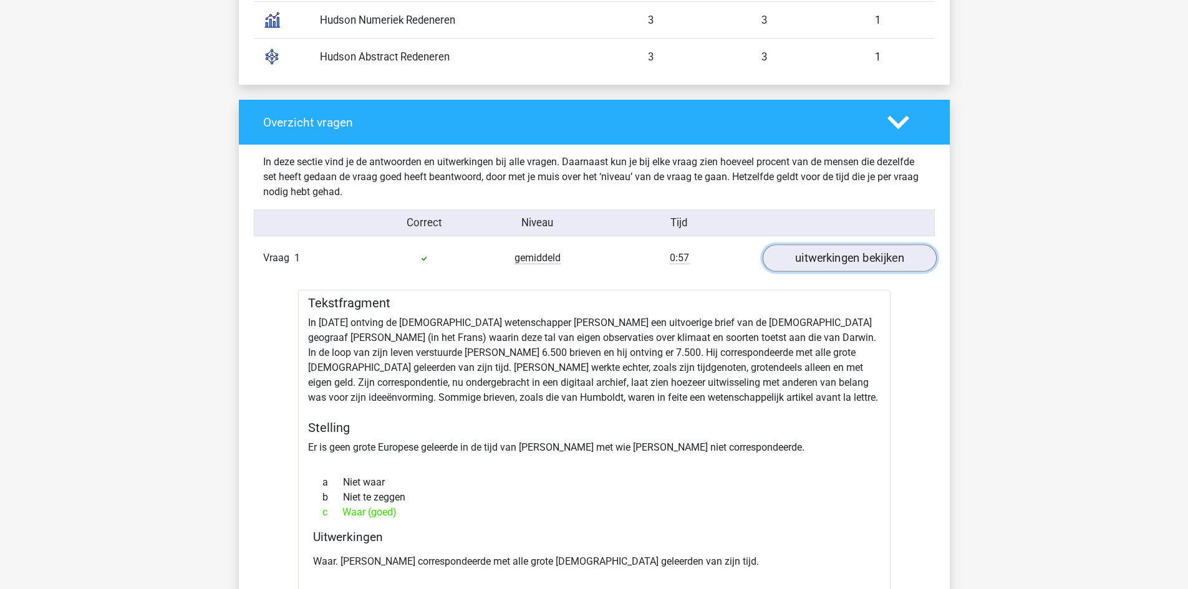
click at [825, 256] on link "uitwerkingen bekijken" at bounding box center [849, 257] width 174 height 27
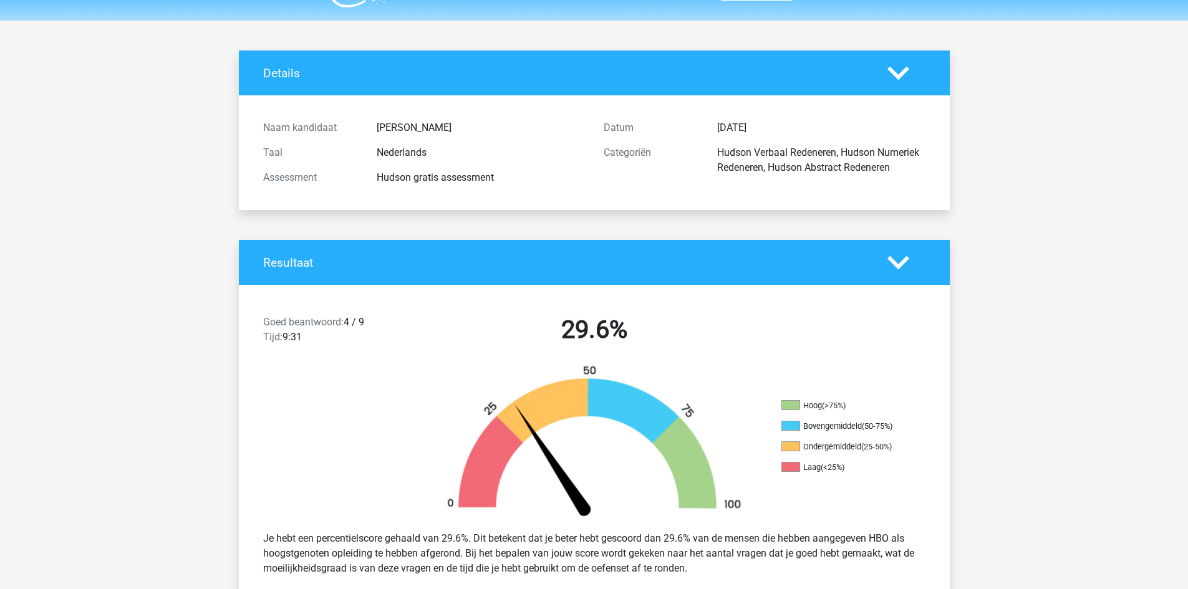
scroll to position [0, 0]
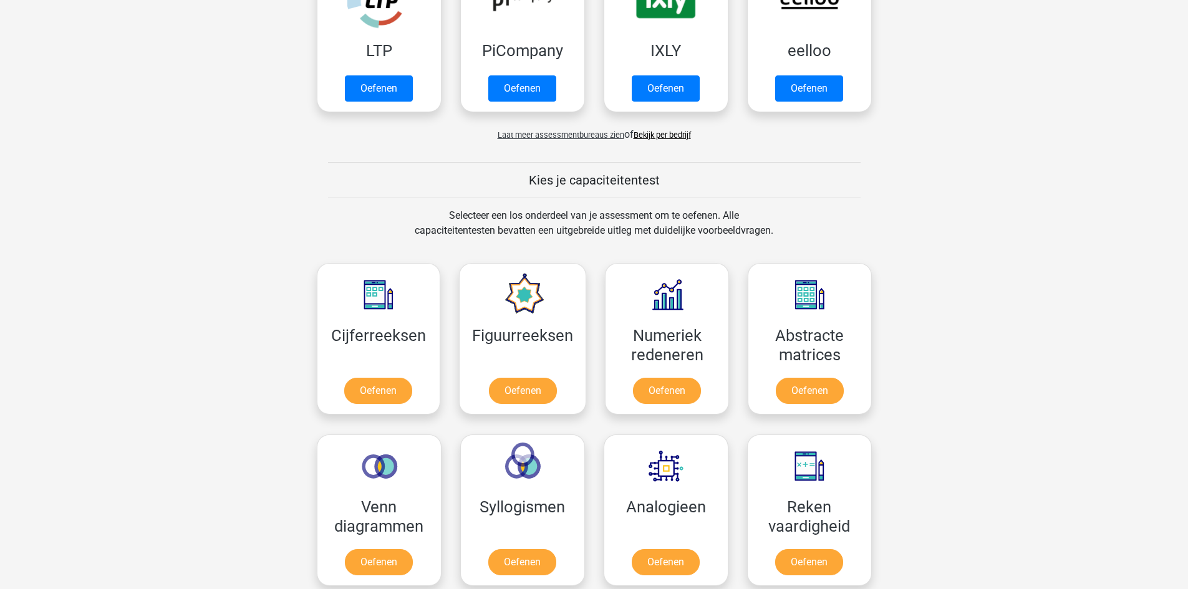
scroll to position [407, 0]
click at [660, 137] on link "Bekijk per bedrijf" at bounding box center [661, 135] width 57 height 9
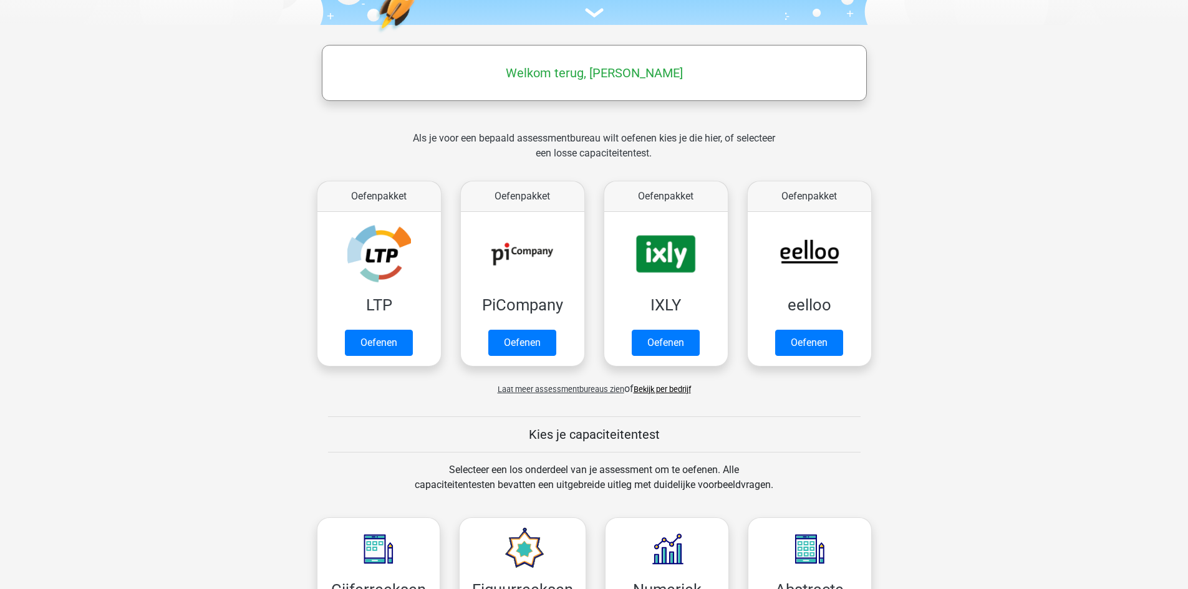
scroll to position [154, 0]
click at [535, 388] on span "Laat meer assessmentbureaus zien" at bounding box center [560, 388] width 127 height 9
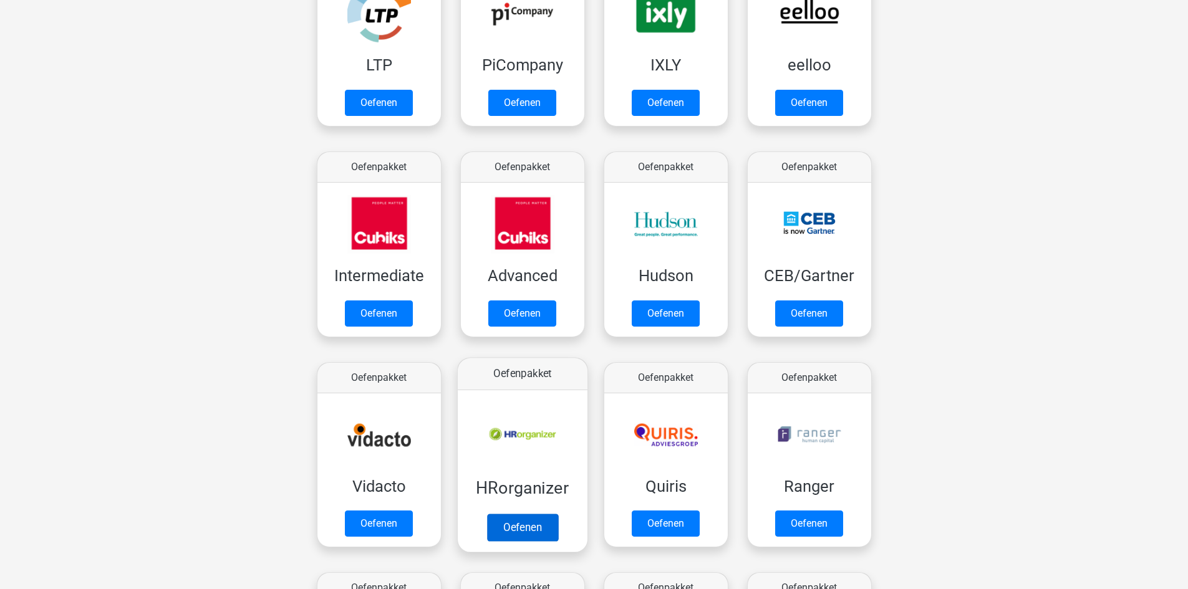
scroll to position [394, 0]
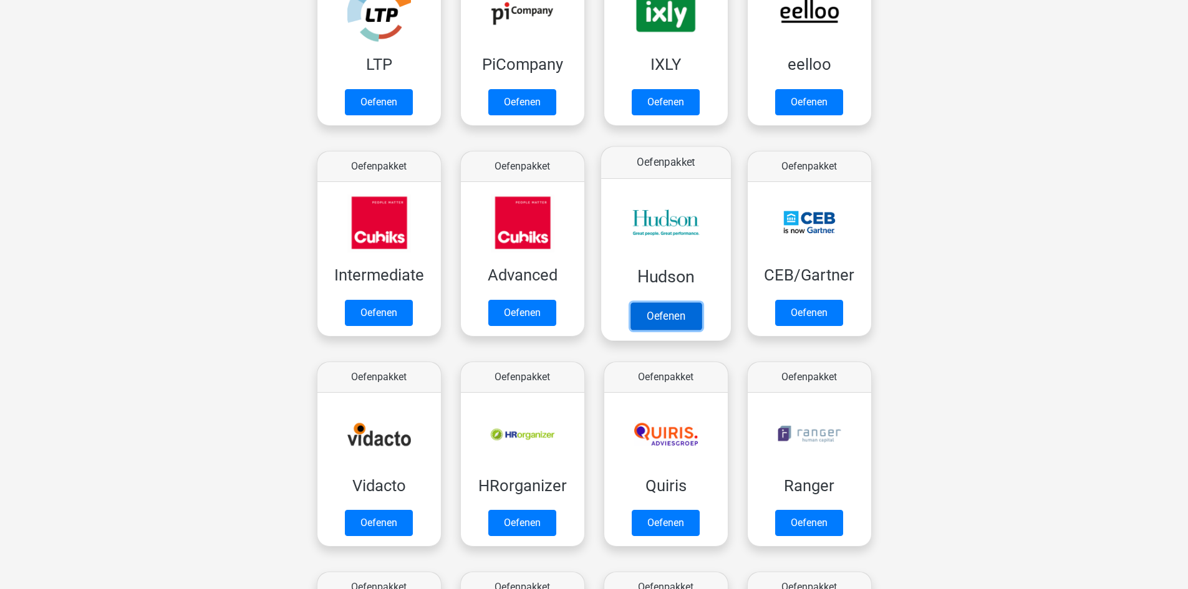
click at [652, 313] on link "Oefenen" at bounding box center [665, 315] width 71 height 27
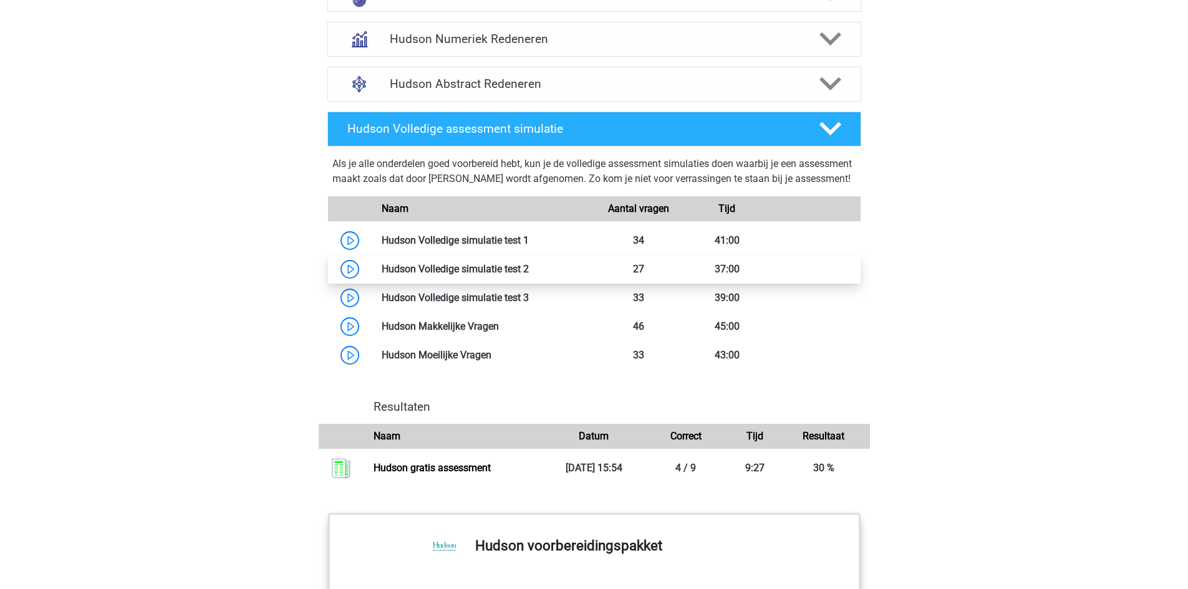
scroll to position [866, 0]
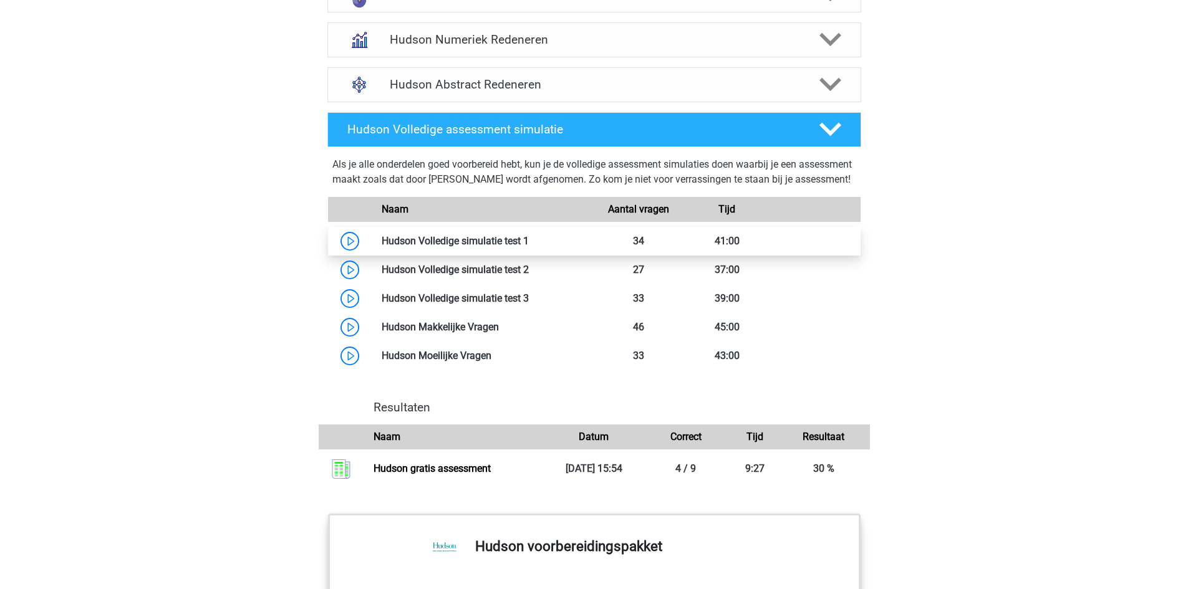
click at [529, 247] on link at bounding box center [529, 241] width 0 height 12
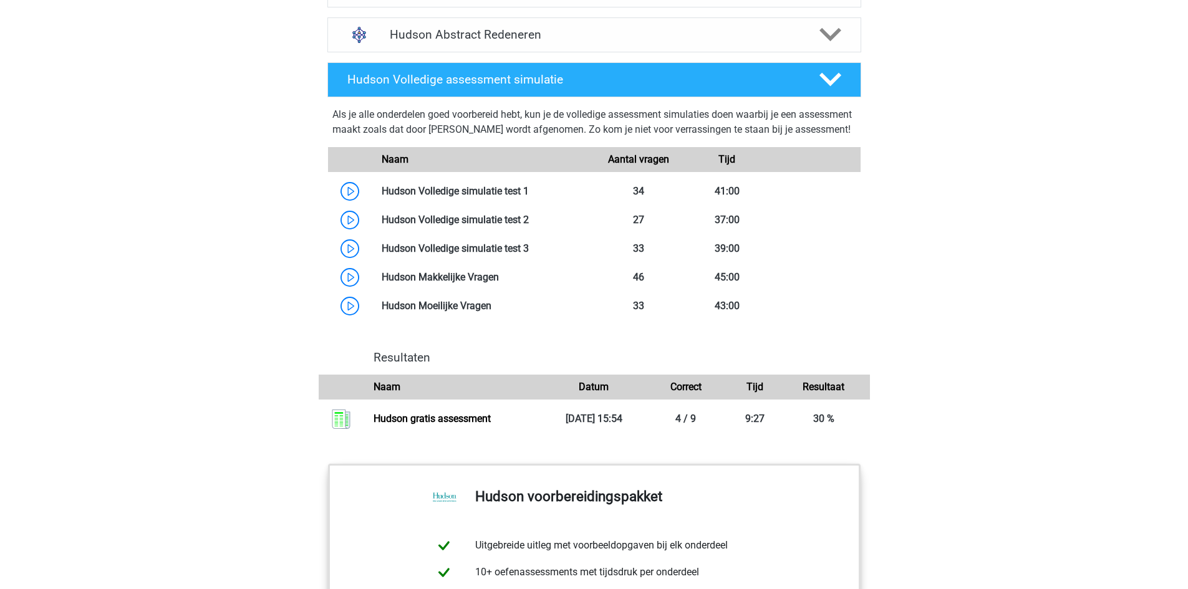
scroll to position [918, 0]
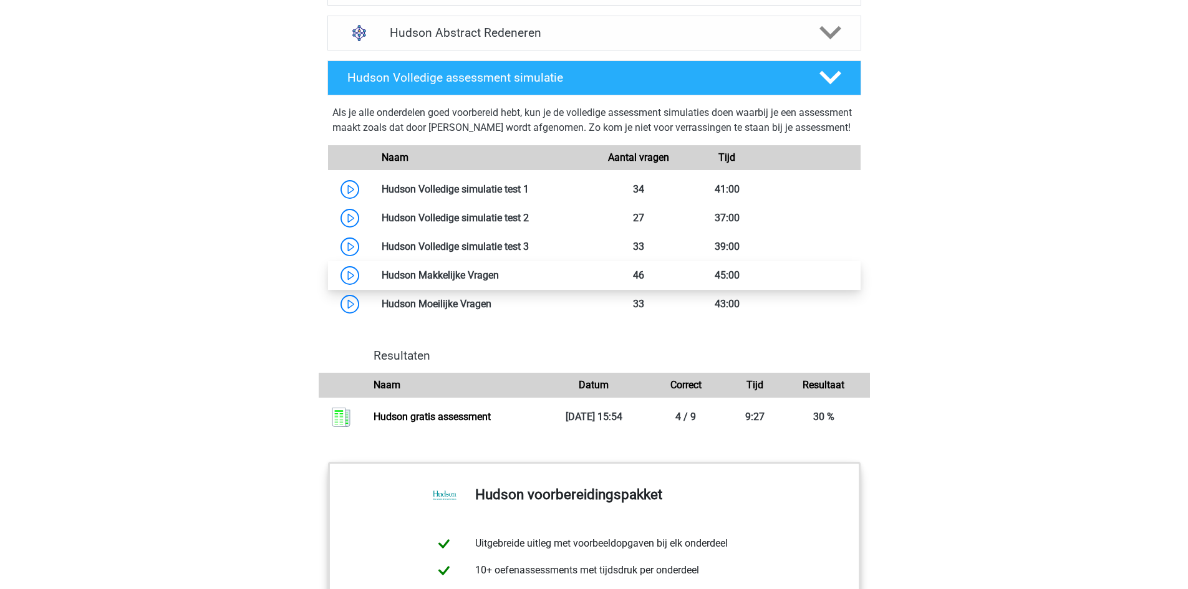
click at [499, 281] on link at bounding box center [499, 275] width 0 height 12
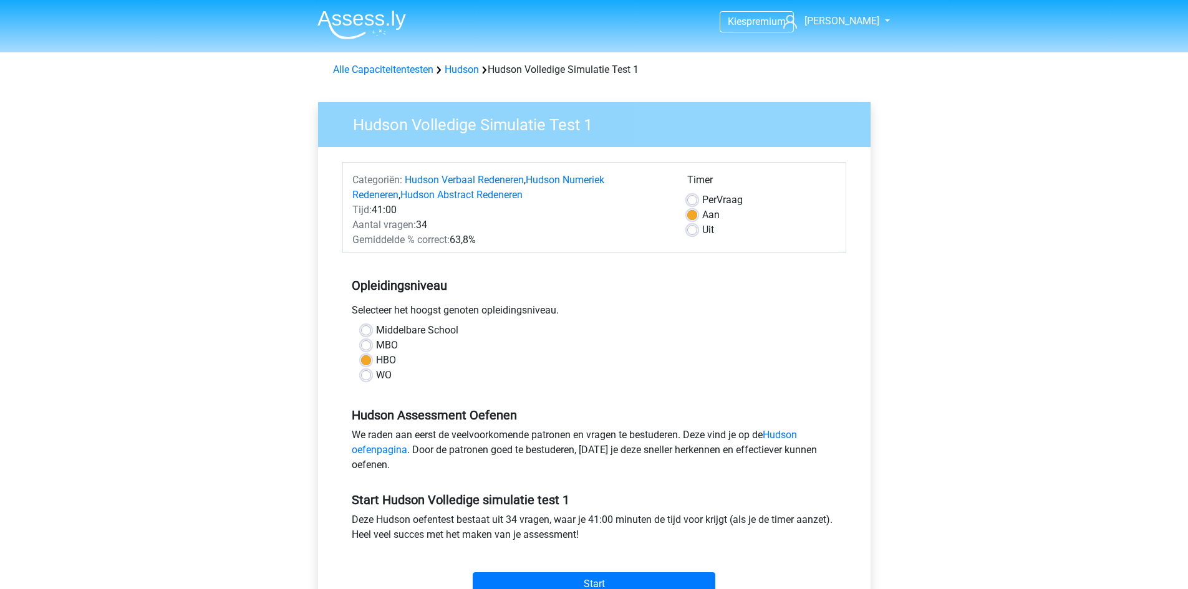
scroll to position [36, 0]
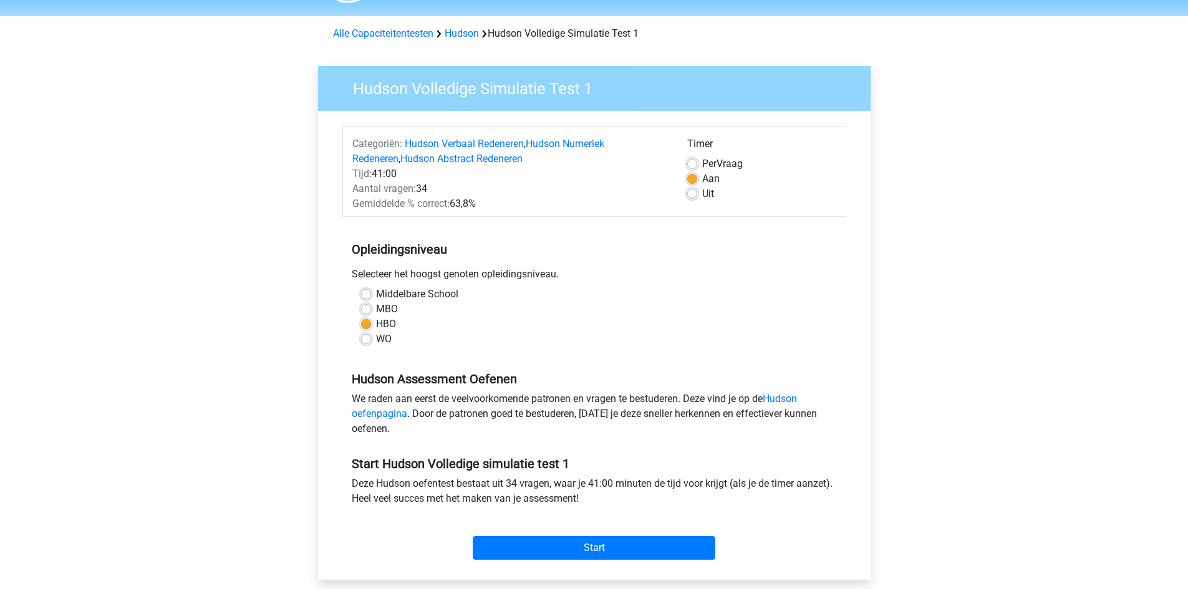
click at [376, 339] on label "WO" at bounding box center [384, 339] width 16 height 15
click at [363, 339] on input "WO" at bounding box center [366, 338] width 10 height 12
radio input "true"
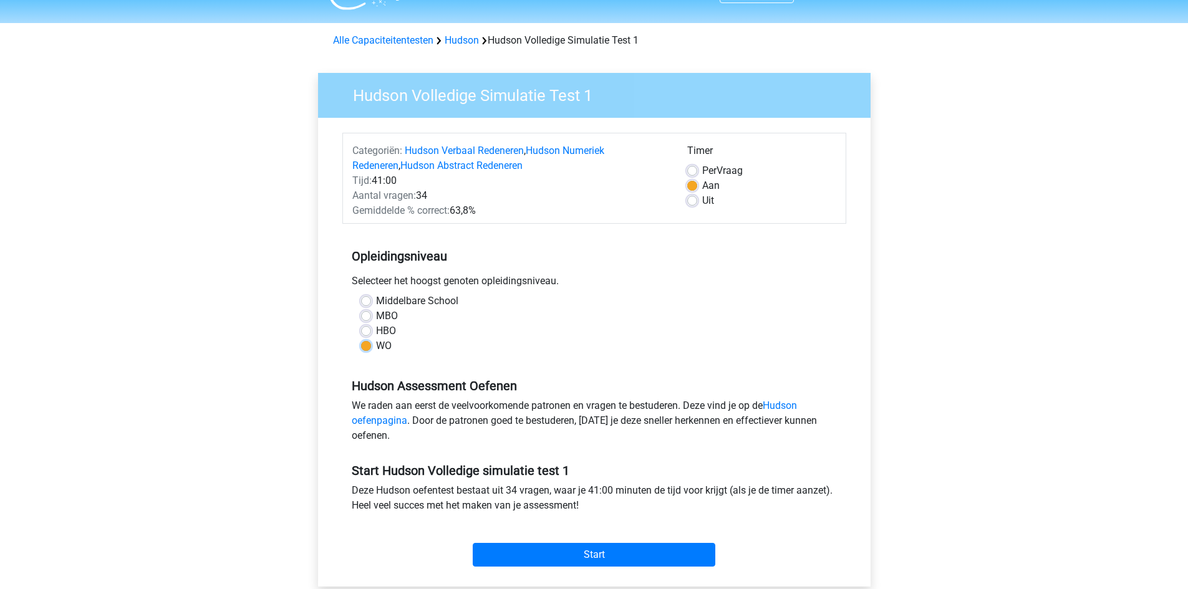
scroll to position [29, 0]
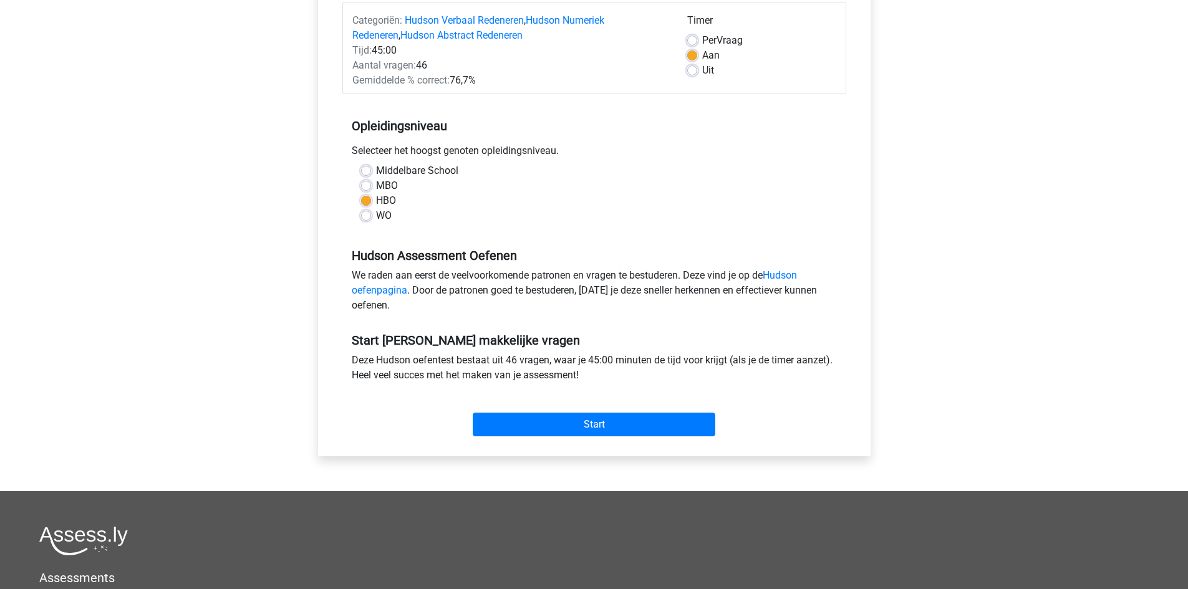
scroll to position [160, 0]
click at [541, 421] on input "Start" at bounding box center [594, 424] width 243 height 24
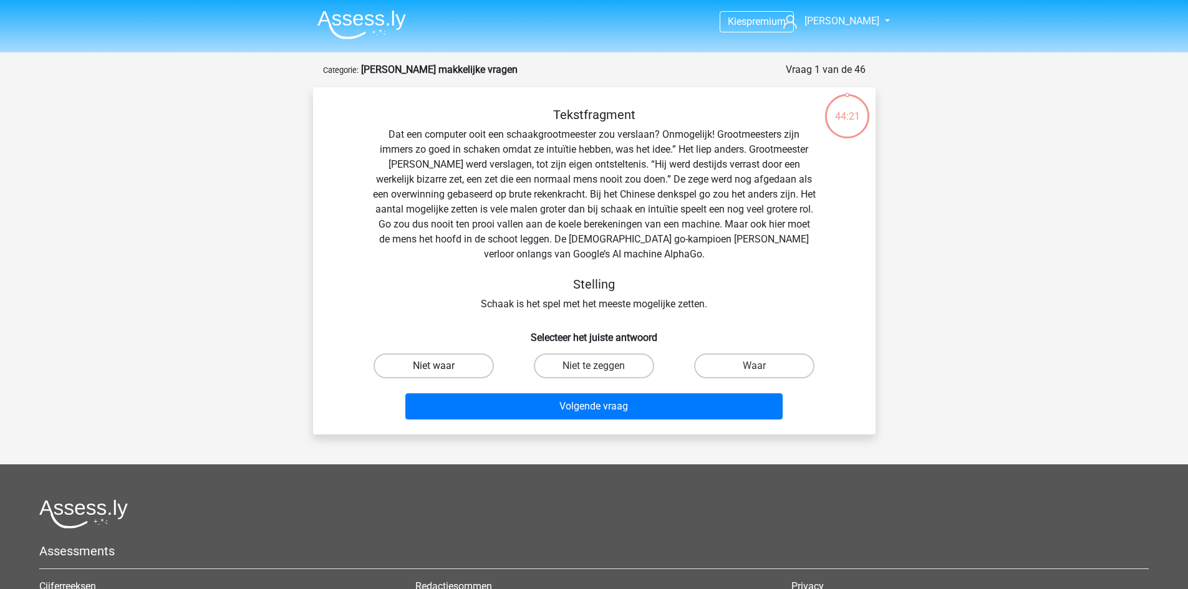
click at [440, 365] on label "Niet waar" at bounding box center [433, 365] width 120 height 25
click at [440, 366] on input "Niet waar" at bounding box center [437, 370] width 8 height 8
radio input "true"
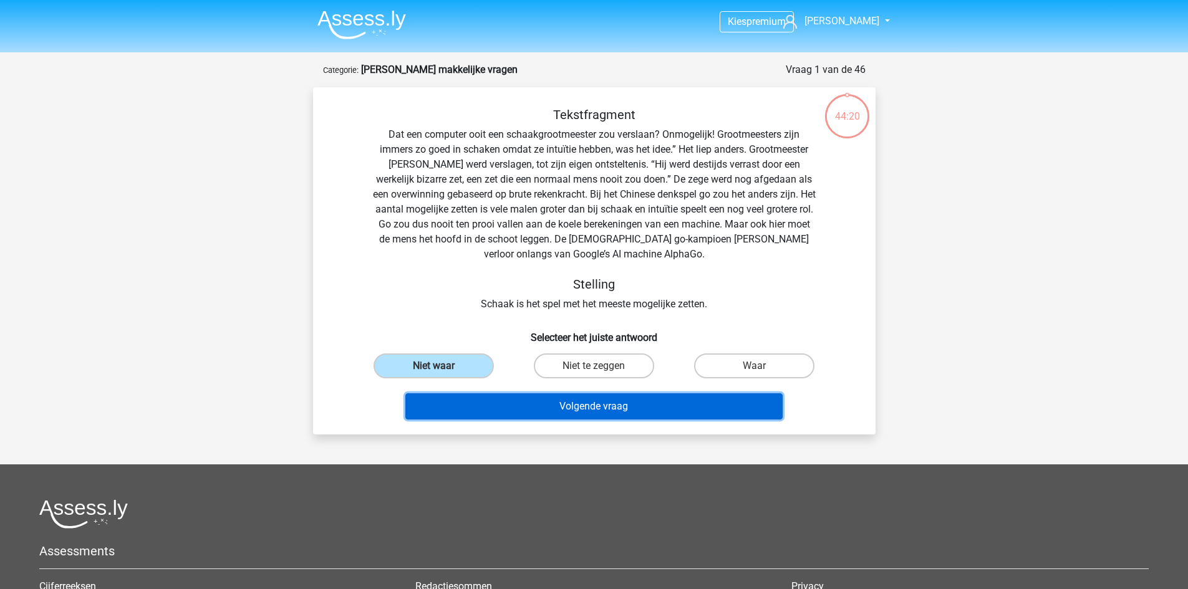
click at [559, 406] on button "Volgende vraag" at bounding box center [593, 406] width 377 height 26
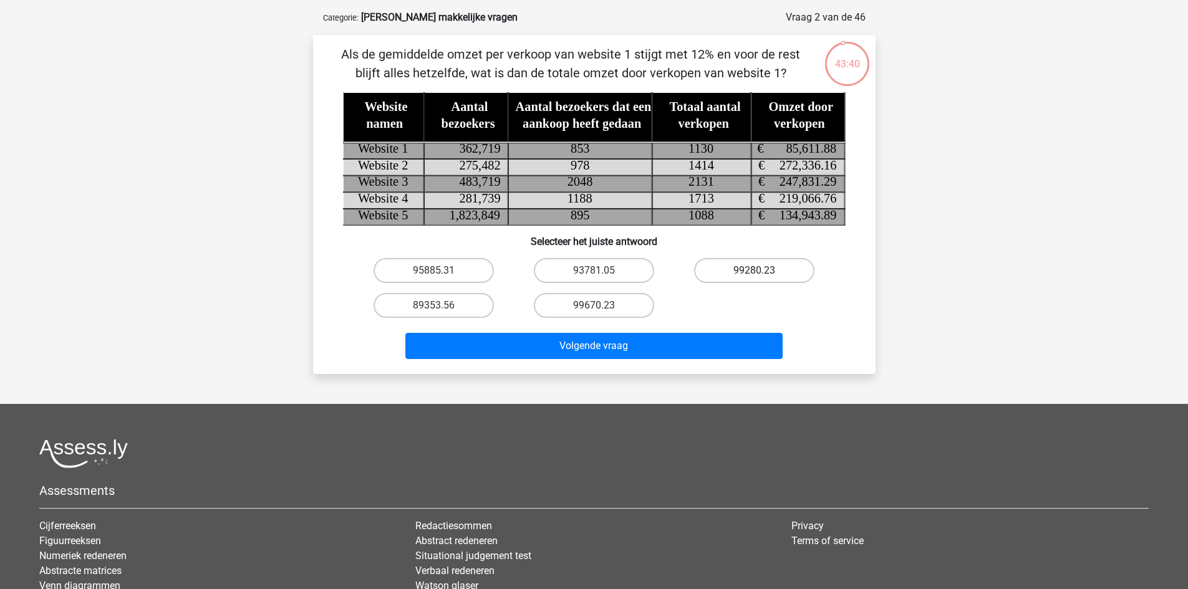
scroll to position [62, 0]
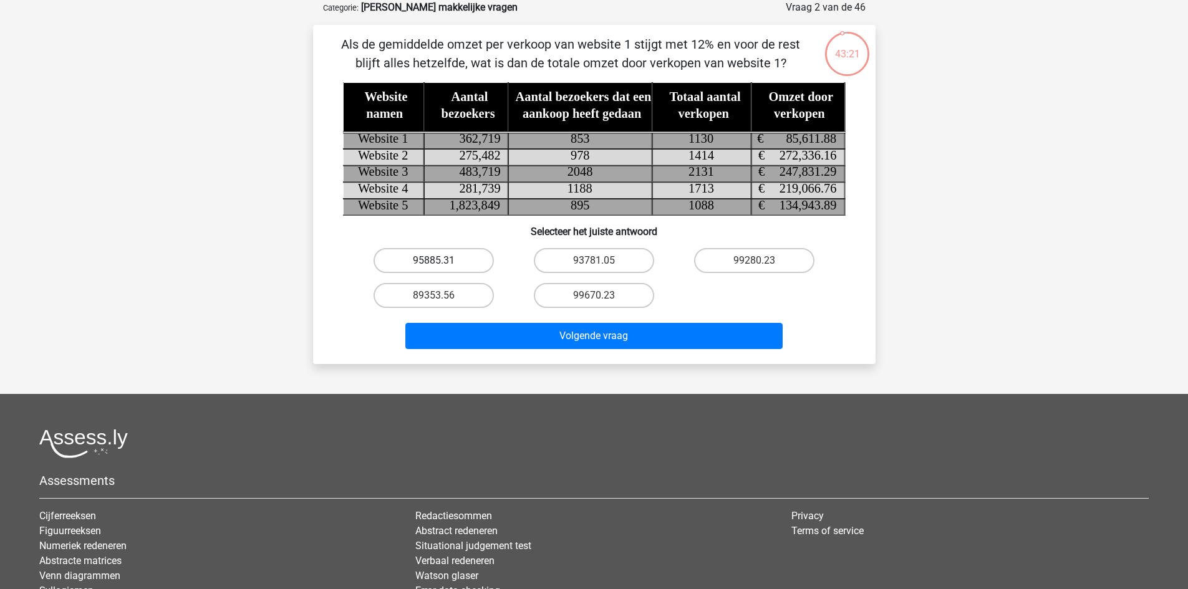
click at [443, 264] on label "95885.31" at bounding box center [433, 260] width 120 height 25
click at [441, 264] on input "95885.31" at bounding box center [437, 265] width 8 height 8
radio input "true"
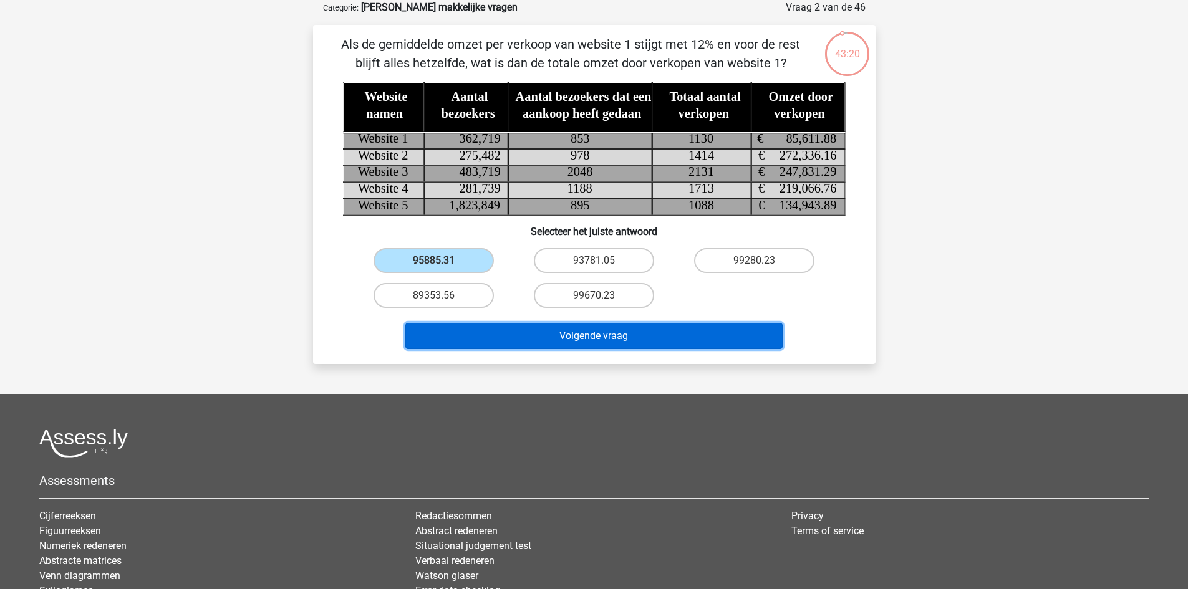
click at [548, 336] on button "Volgende vraag" at bounding box center [593, 336] width 377 height 26
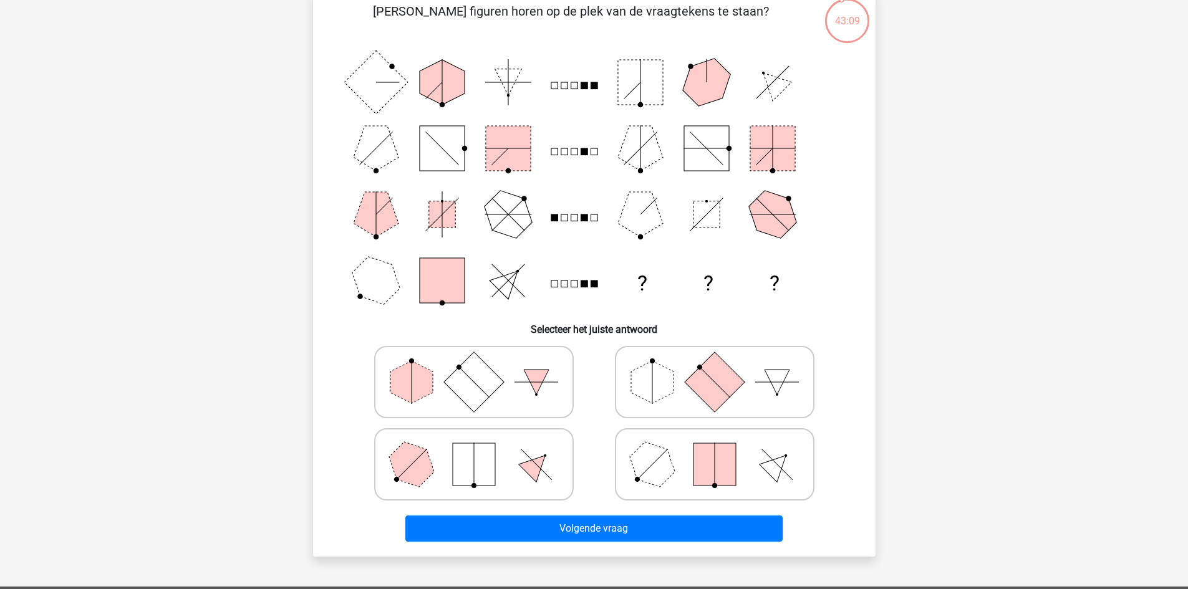
scroll to position [94, 0]
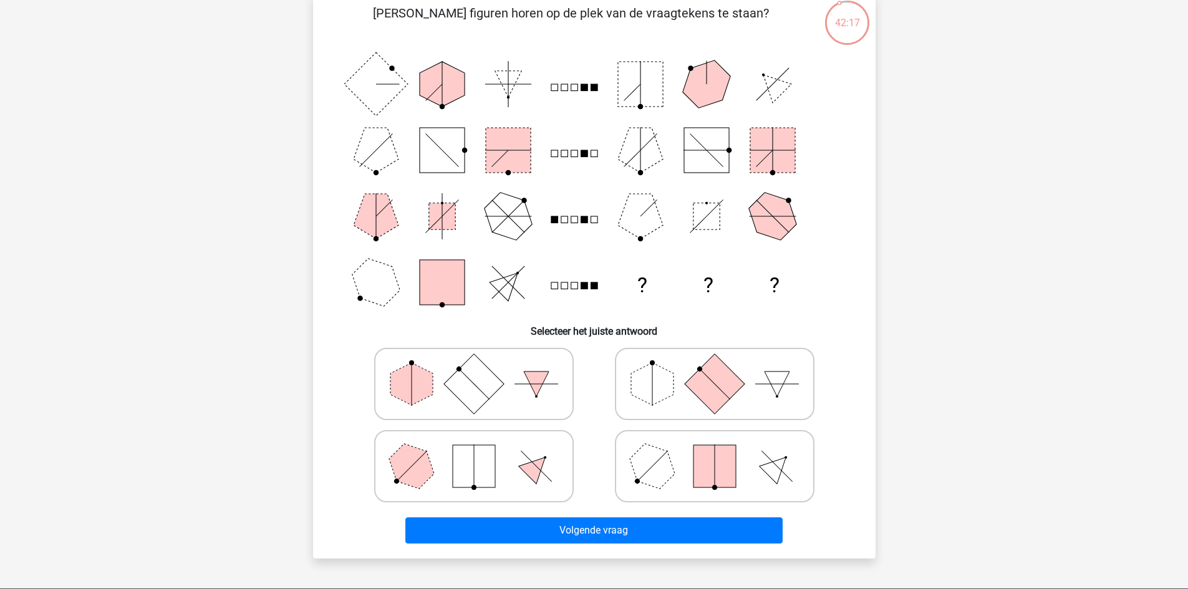
click at [637, 400] on icon at bounding box center [714, 384] width 187 height 62
click at [714, 368] on input "radio" at bounding box center [718, 364] width 8 height 8
radio input "true"
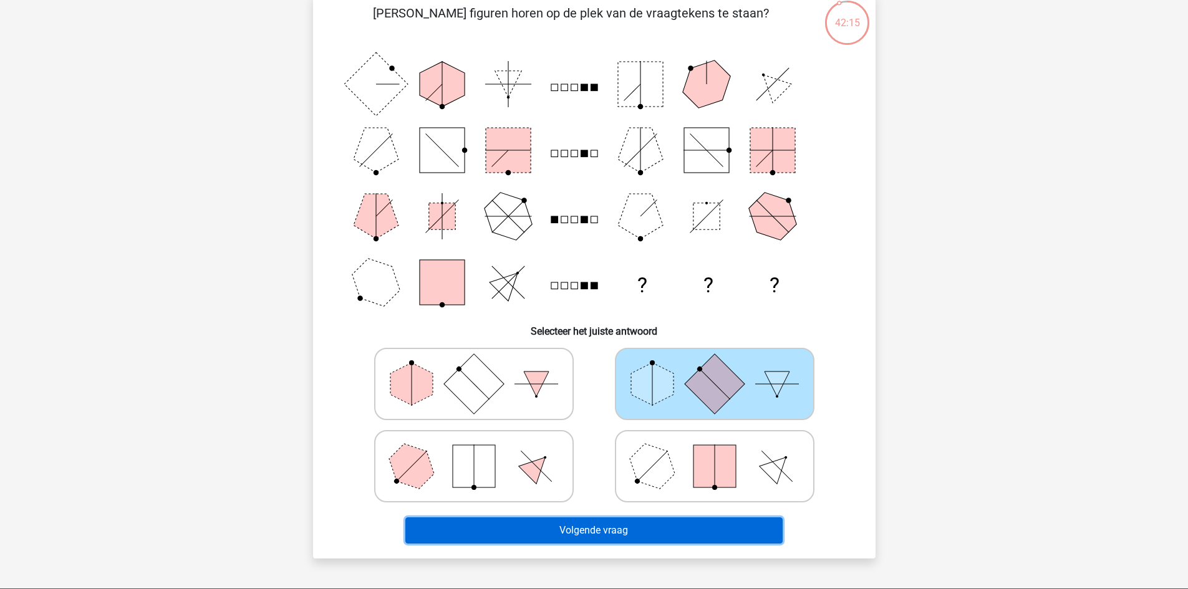
click at [571, 529] on button "Volgende vraag" at bounding box center [593, 530] width 377 height 26
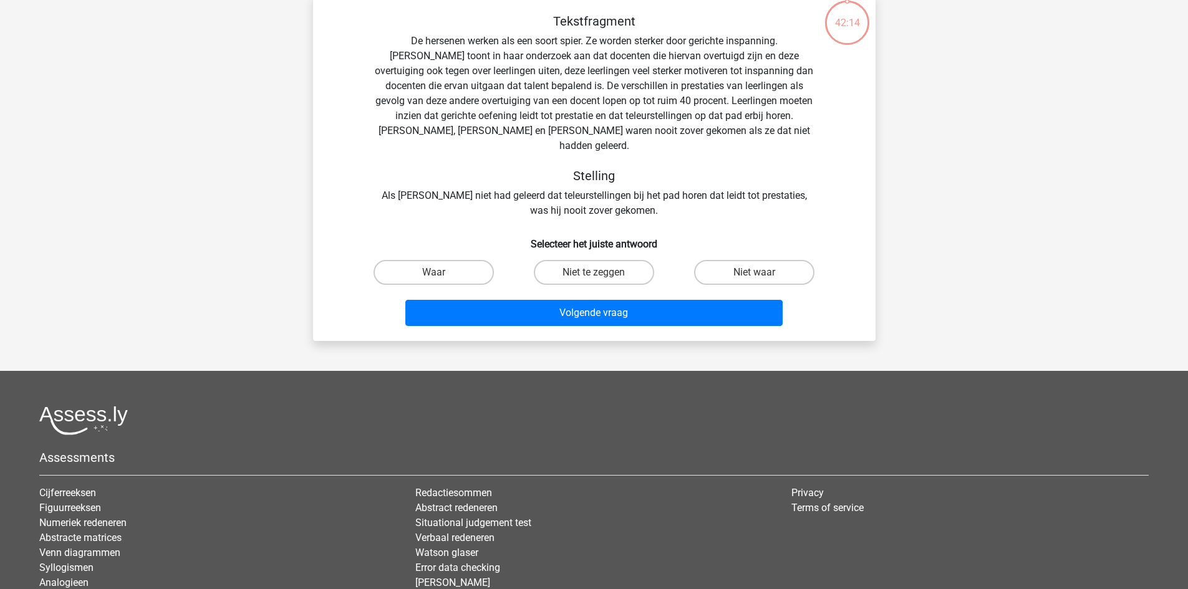
scroll to position [62, 0]
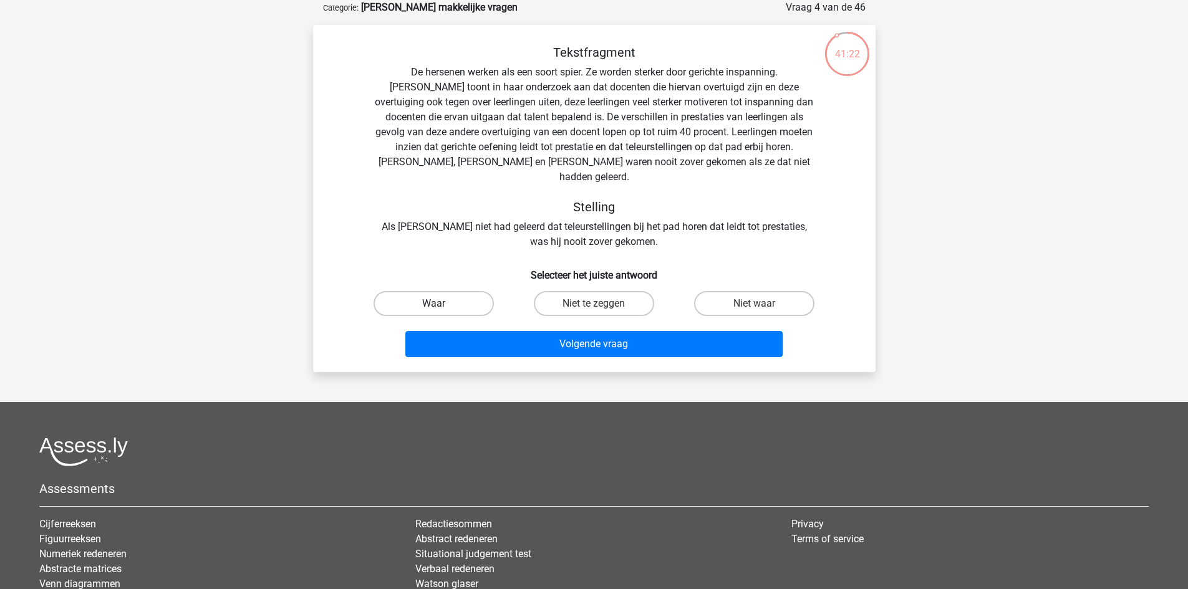
click at [428, 291] on label "Waar" at bounding box center [433, 303] width 120 height 25
click at [433, 304] on input "Waar" at bounding box center [437, 308] width 8 height 8
radio input "true"
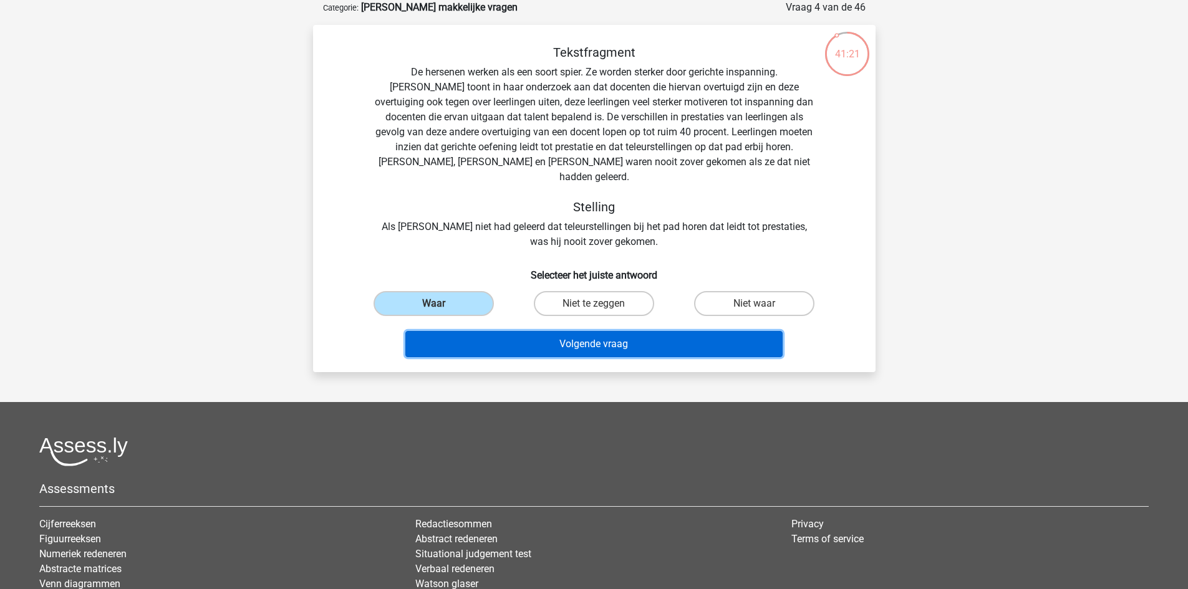
click at [572, 331] on button "Volgende vraag" at bounding box center [593, 344] width 377 height 26
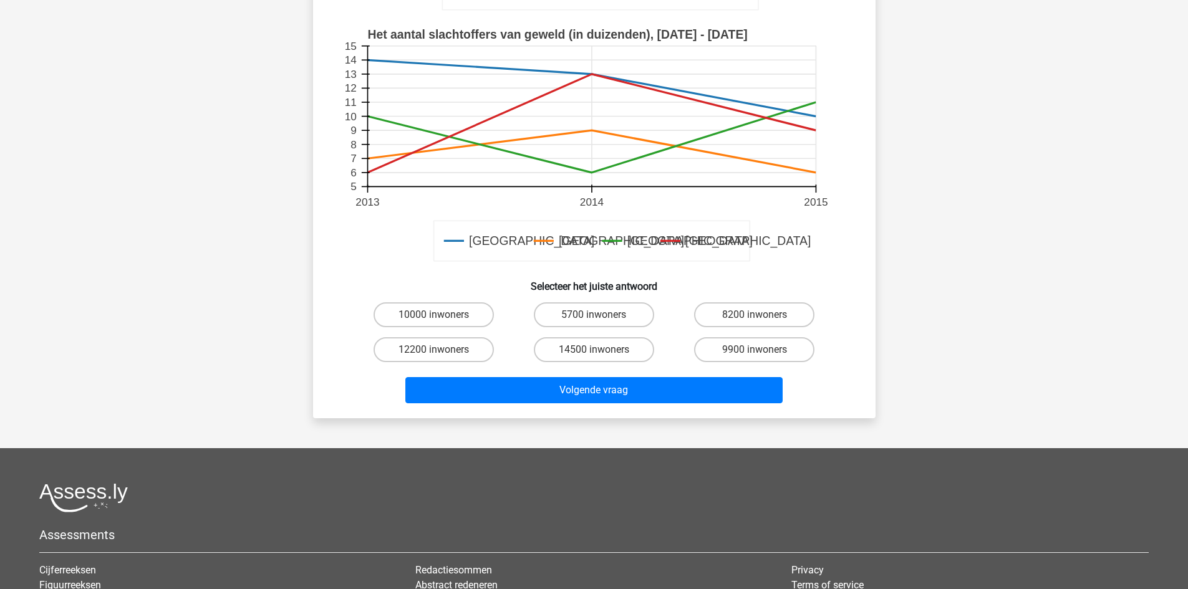
scroll to position [400, 0]
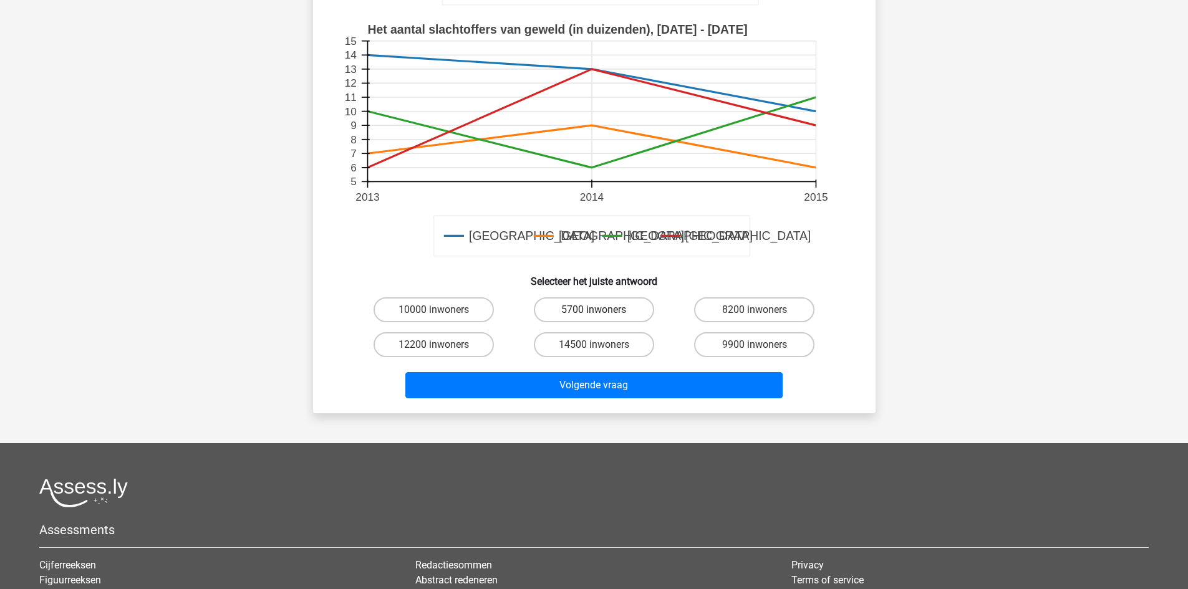
click at [576, 297] on label "5700 inwoners" at bounding box center [594, 309] width 120 height 25
click at [594, 310] on input "5700 inwoners" at bounding box center [598, 314] width 8 height 8
radio input "true"
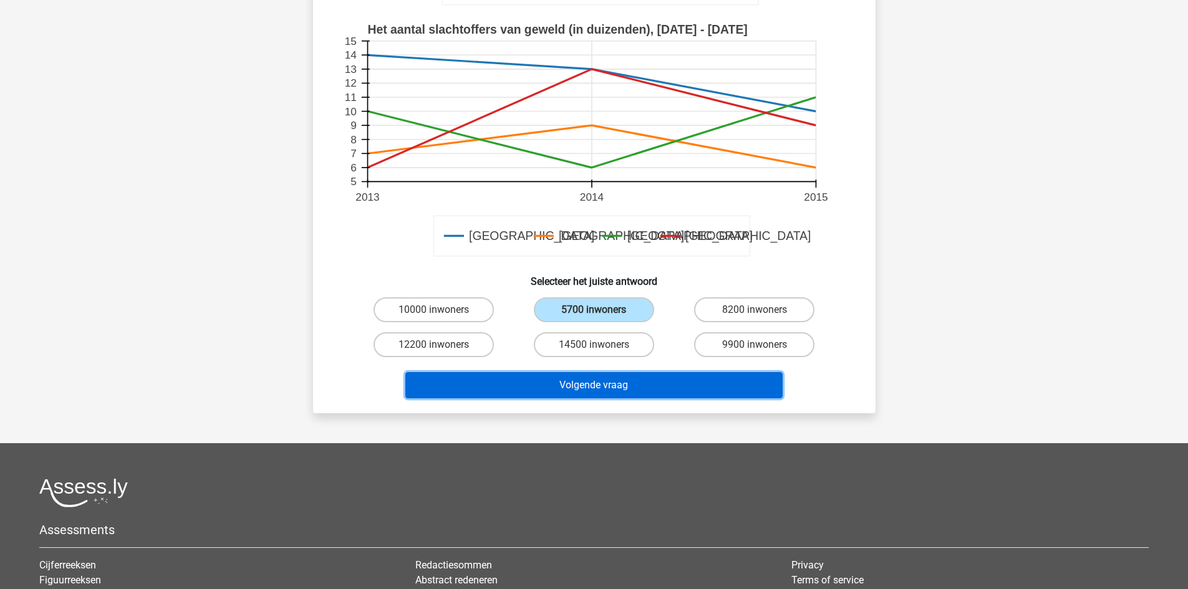
click at [572, 372] on button "Volgende vraag" at bounding box center [593, 385] width 377 height 26
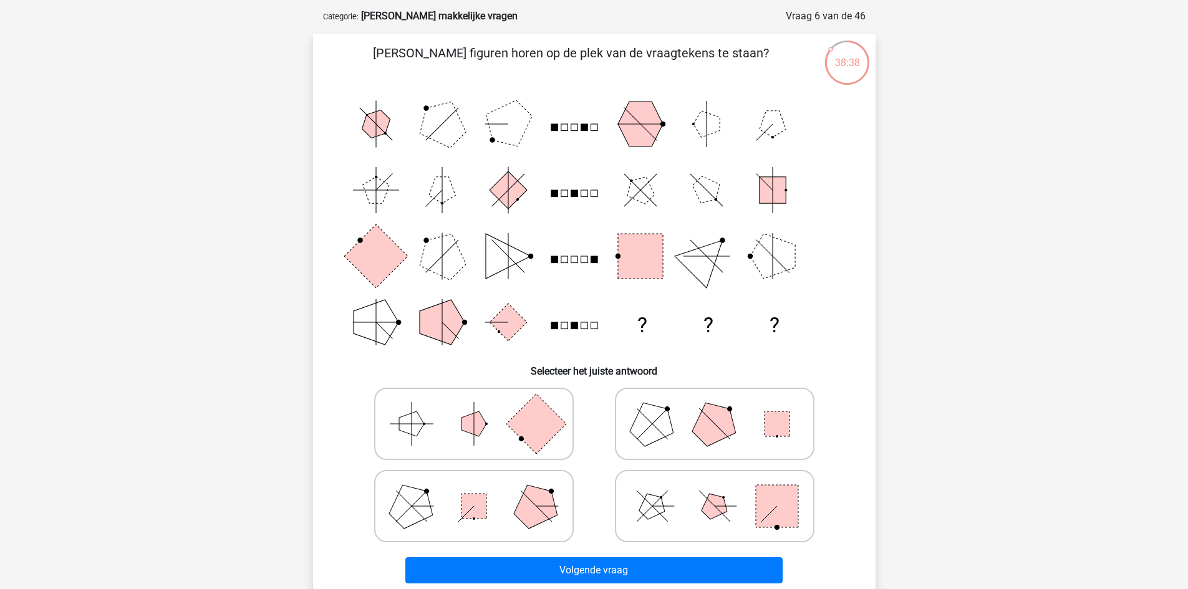
scroll to position [55, 0]
click at [621, 441] on icon at bounding box center [714, 423] width 187 height 62
click at [714, 407] on input "radio" at bounding box center [718, 403] width 8 height 8
radio input "true"
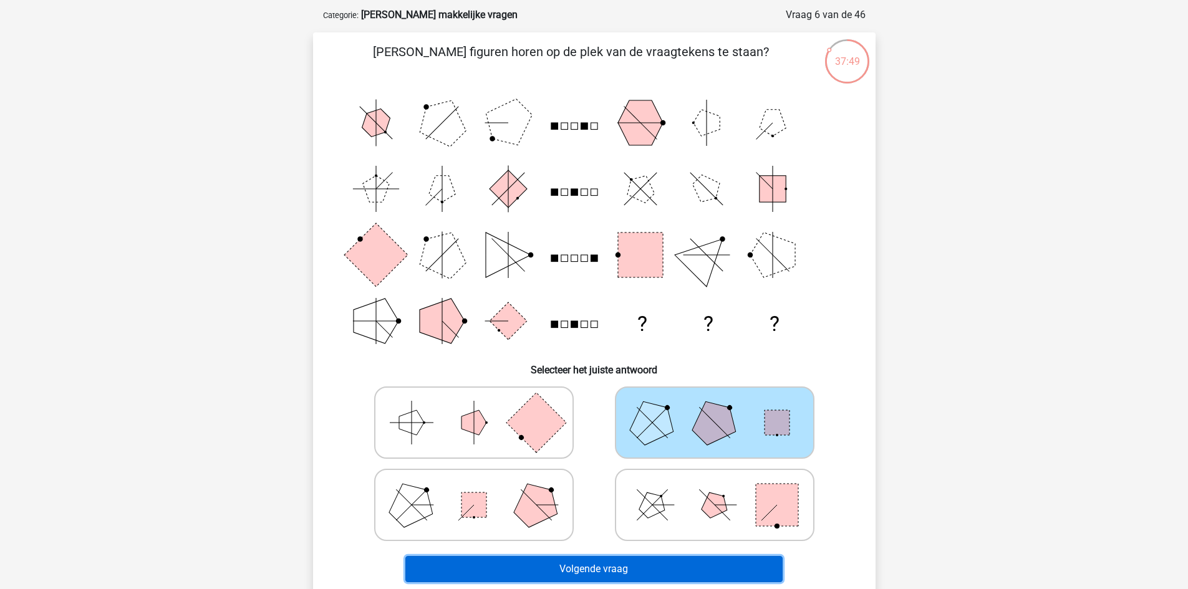
click at [569, 580] on button "Volgende vraag" at bounding box center [593, 569] width 377 height 26
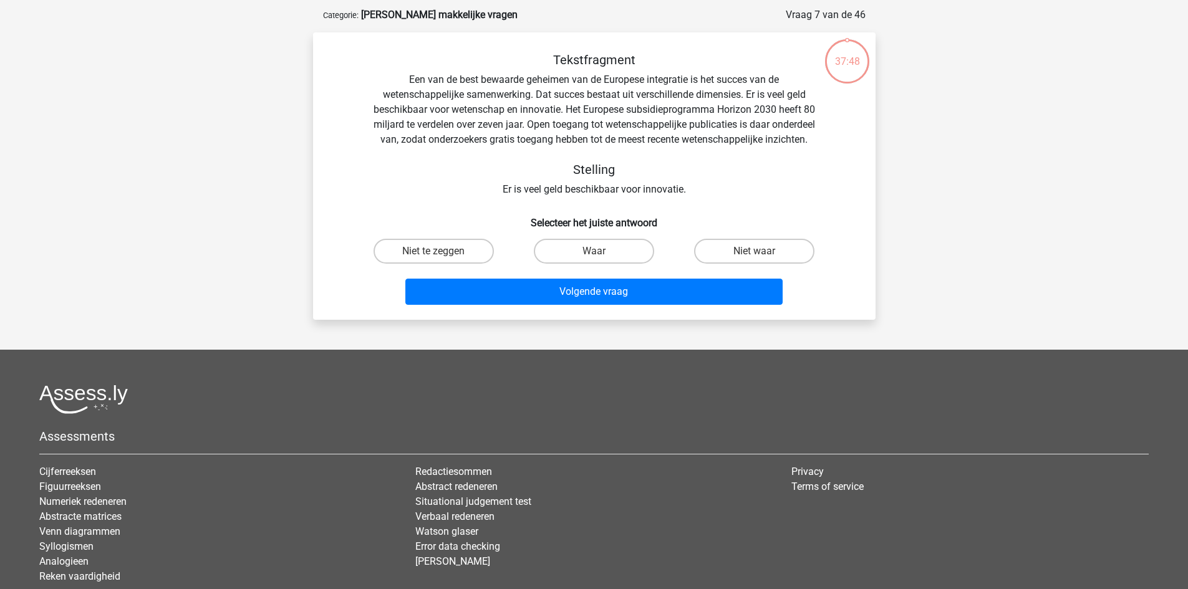
scroll to position [62, 0]
